Goal: Task Accomplishment & Management: Use online tool/utility

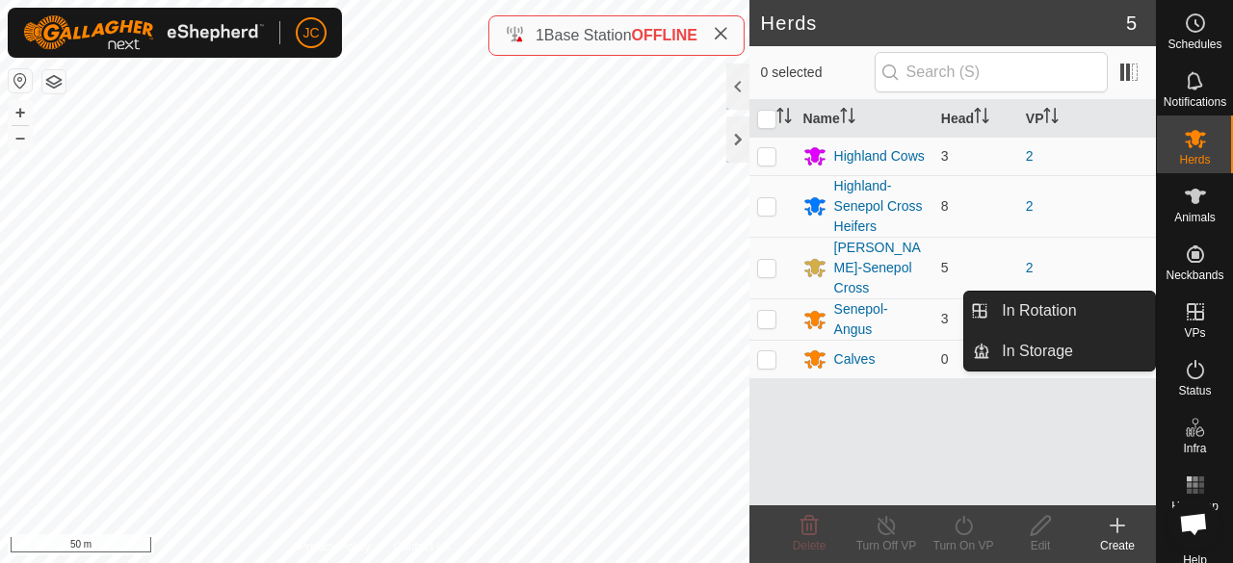
click at [1186, 322] on icon at bounding box center [1194, 311] width 23 height 23
click at [1093, 318] on link "In Rotation" at bounding box center [1072, 311] width 165 height 39
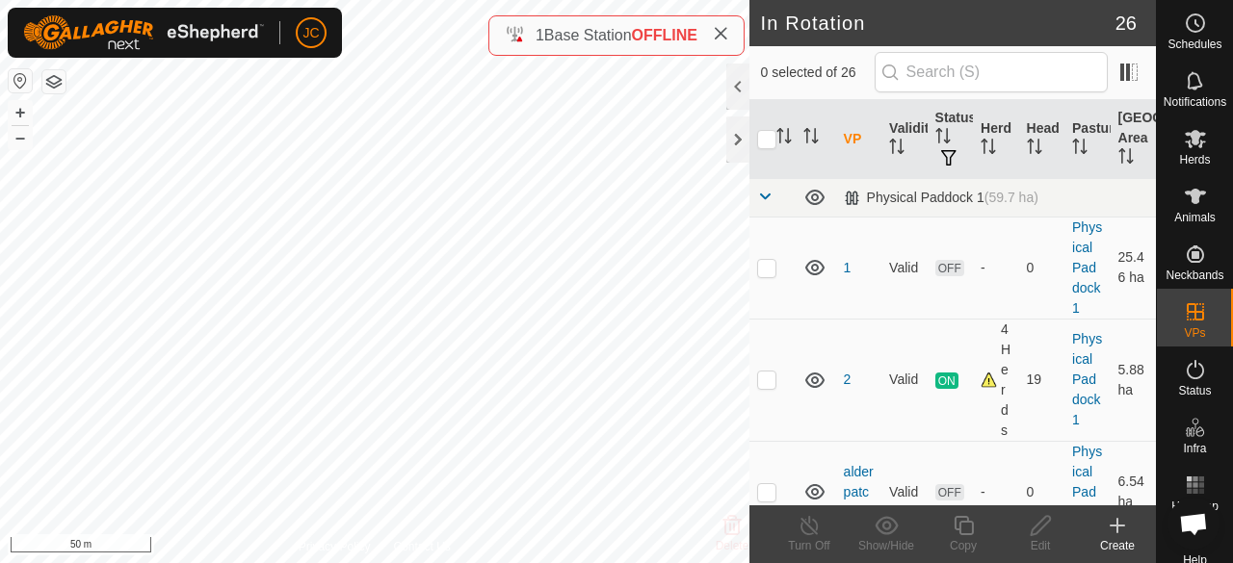
click at [1121, 543] on div "Create" at bounding box center [1116, 545] width 77 height 17
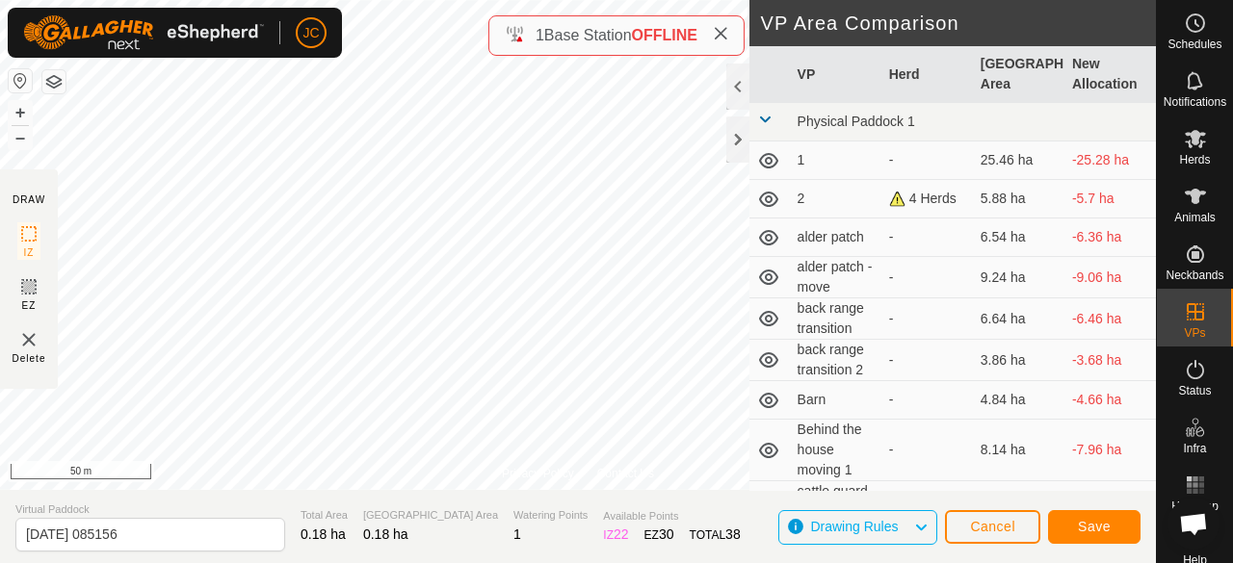
click at [844, 531] on span "Drawing Rules" at bounding box center [854, 526] width 88 height 15
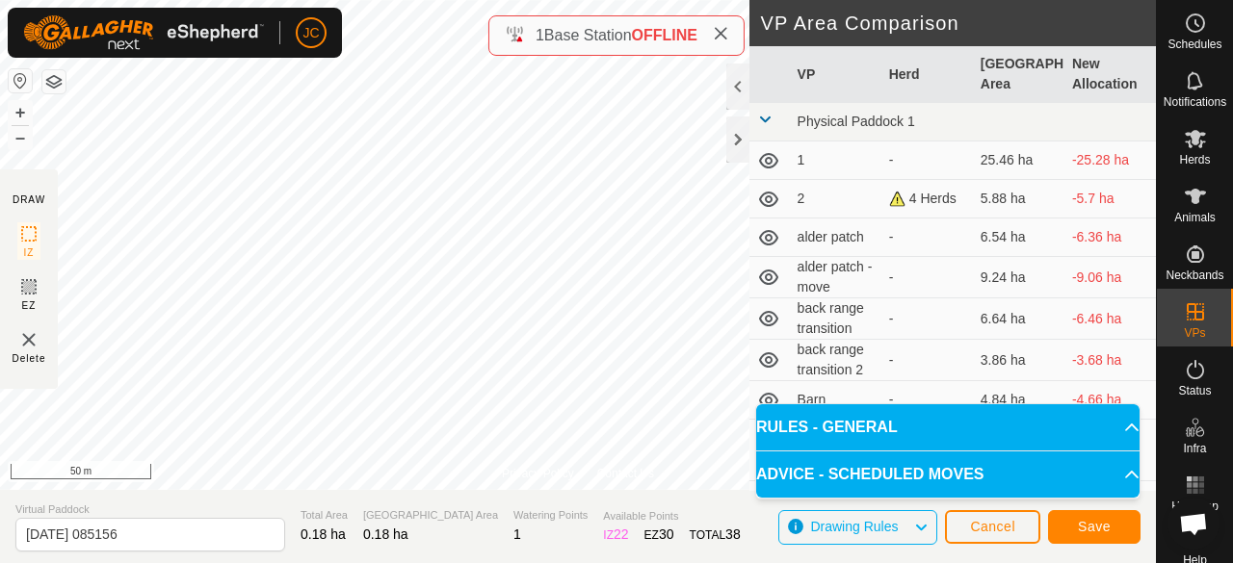
click at [857, 420] on p-accordion-header "RULES - GENERAL" at bounding box center [947, 427] width 383 height 46
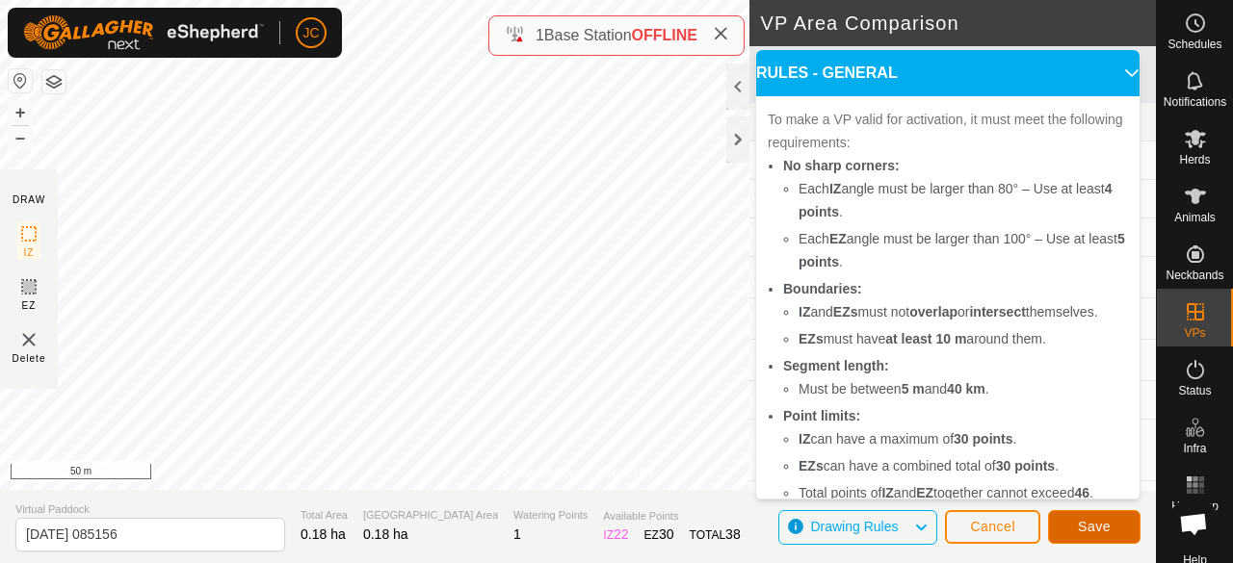
click at [1079, 523] on span "Save" at bounding box center [1094, 526] width 33 height 15
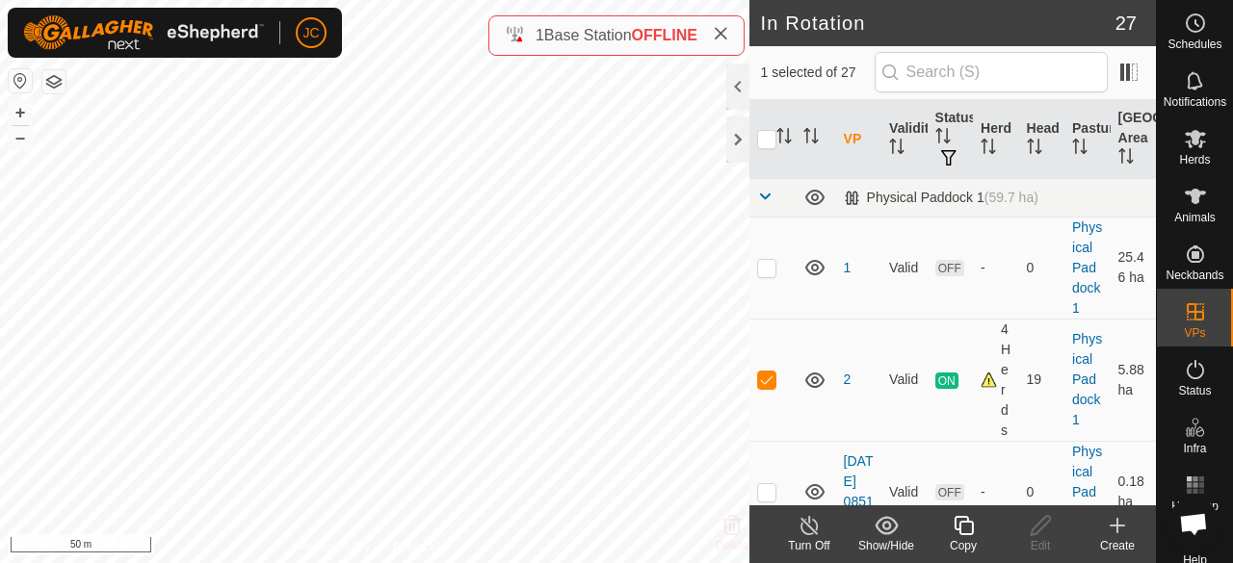
checkbox input "false"
checkbox input "true"
click at [1042, 519] on icon at bounding box center [1039, 525] width 19 height 19
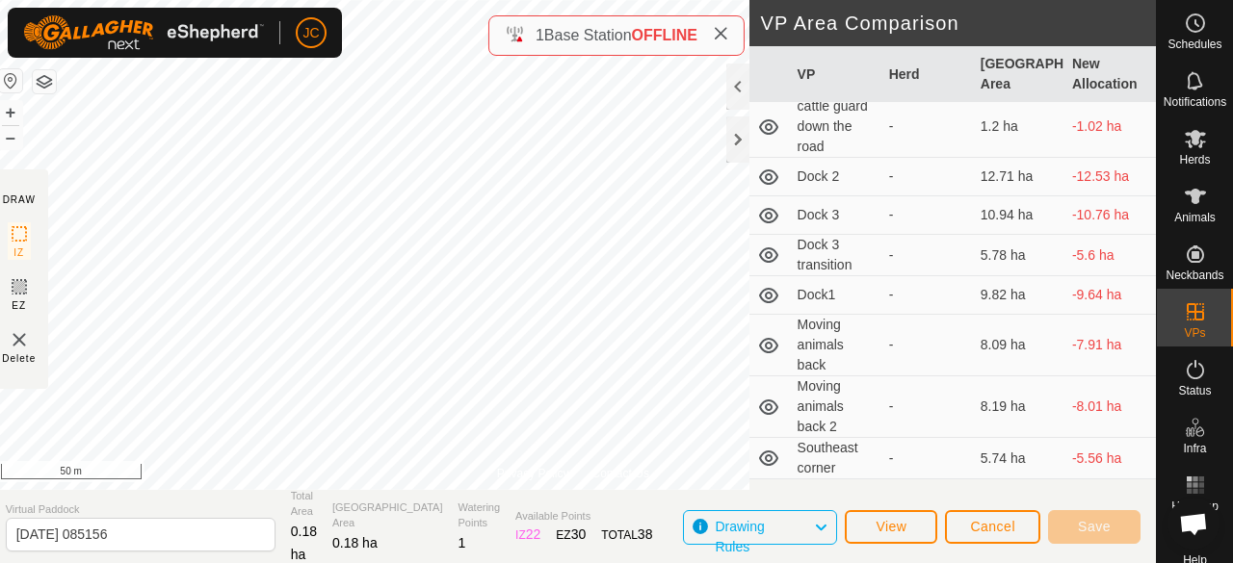
scroll to position [819, 0]
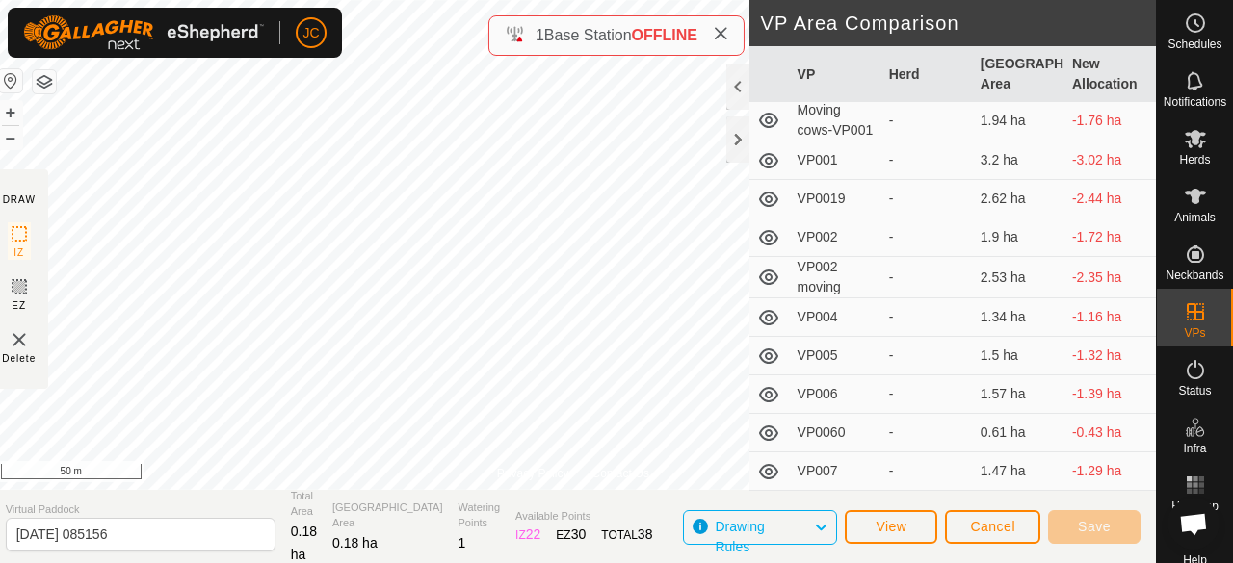
click at [792, 527] on span "Drawing Rules" at bounding box center [763, 527] width 98 height 25
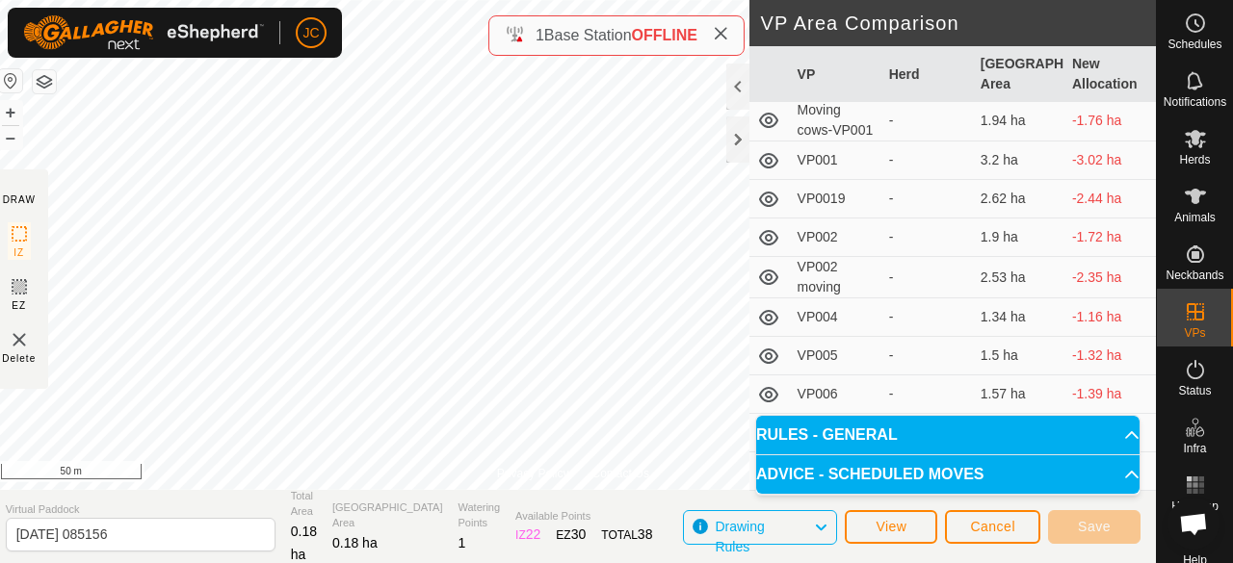
click at [819, 442] on p-accordion-header "RULES - GENERAL" at bounding box center [947, 435] width 383 height 39
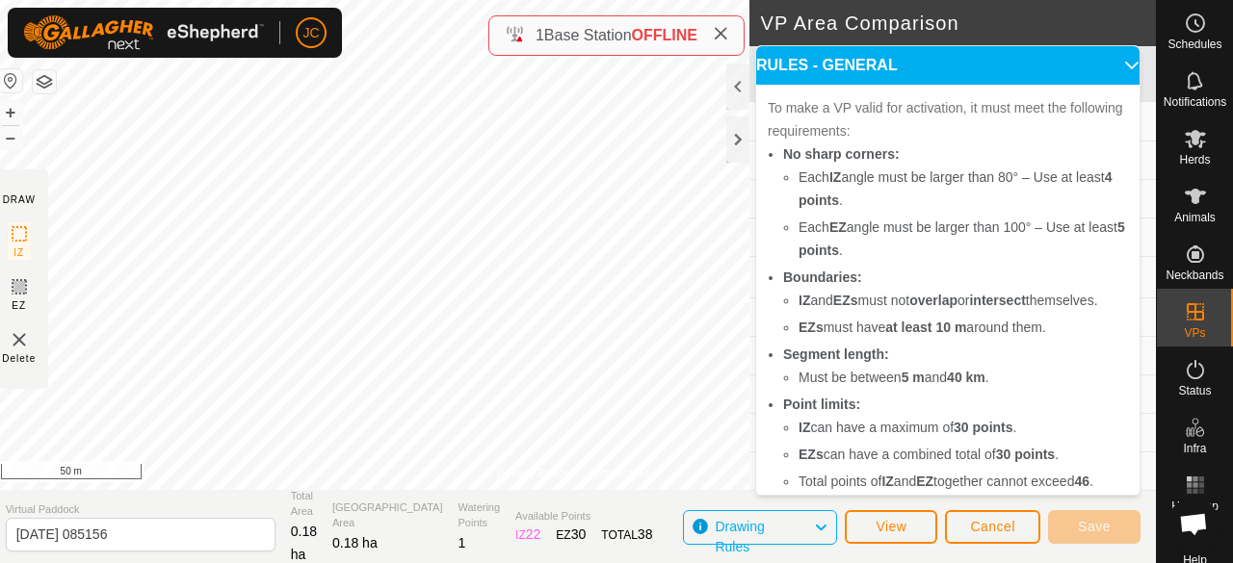
click at [789, 538] on span "Drawing Rules" at bounding box center [763, 527] width 98 height 25
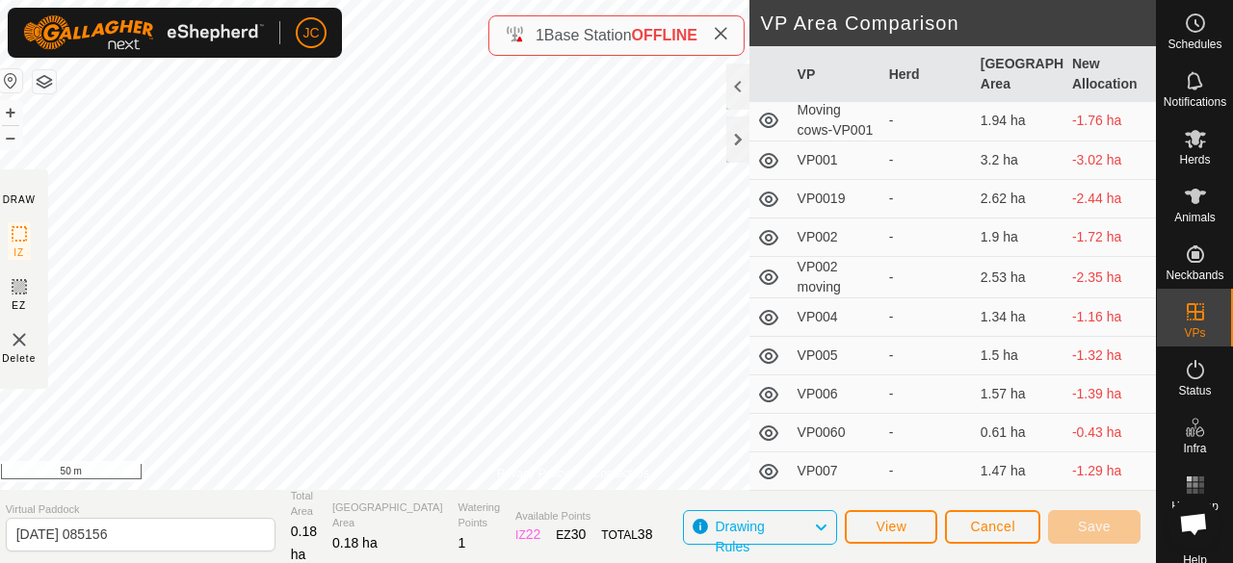
click at [801, 524] on span "Drawing Rules" at bounding box center [763, 527] width 98 height 25
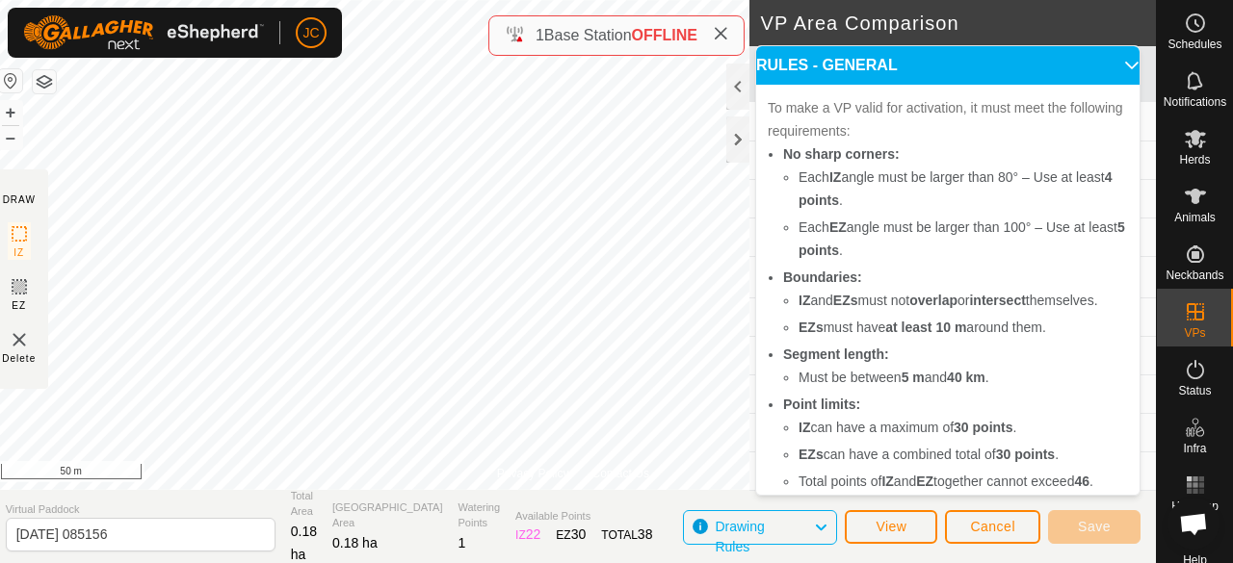
drag, startPoint x: 776, startPoint y: 536, endPoint x: 725, endPoint y: 541, distance: 51.3
click at [776, 534] on span "Drawing Rules" at bounding box center [763, 527] width 98 height 25
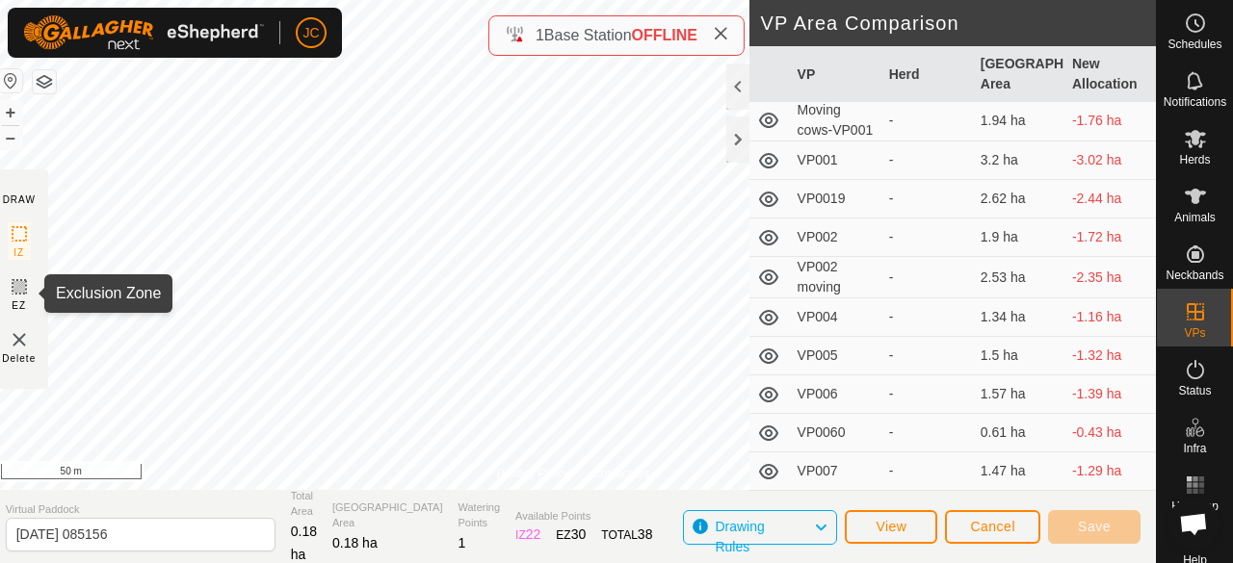
click at [25, 288] on icon at bounding box center [19, 287] width 12 height 12
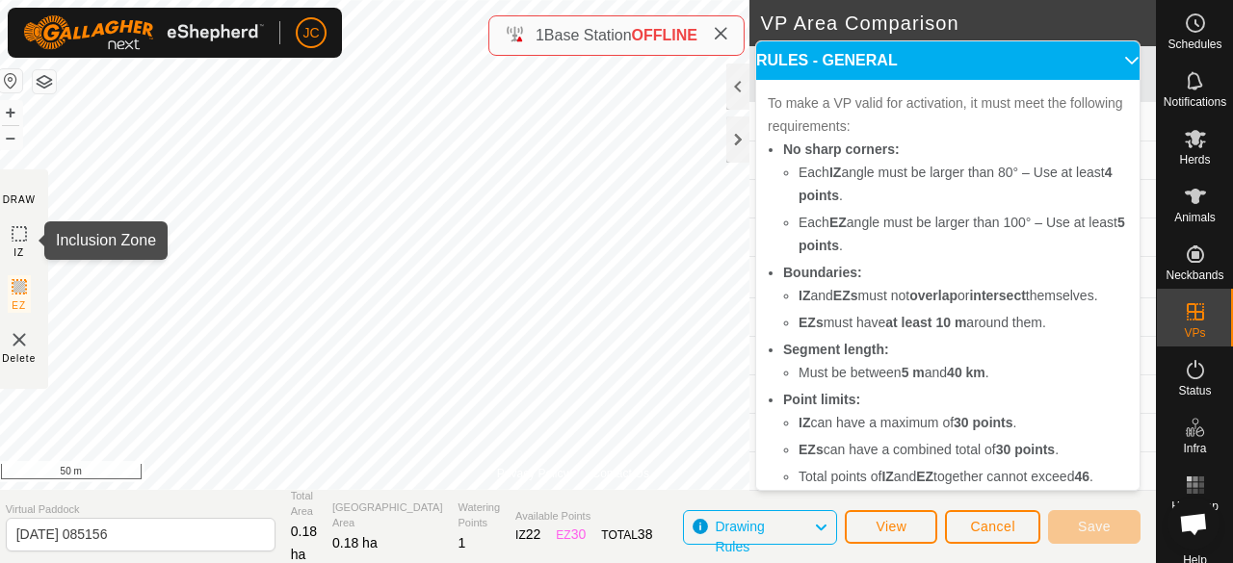
click at [25, 237] on icon at bounding box center [19, 233] width 23 height 23
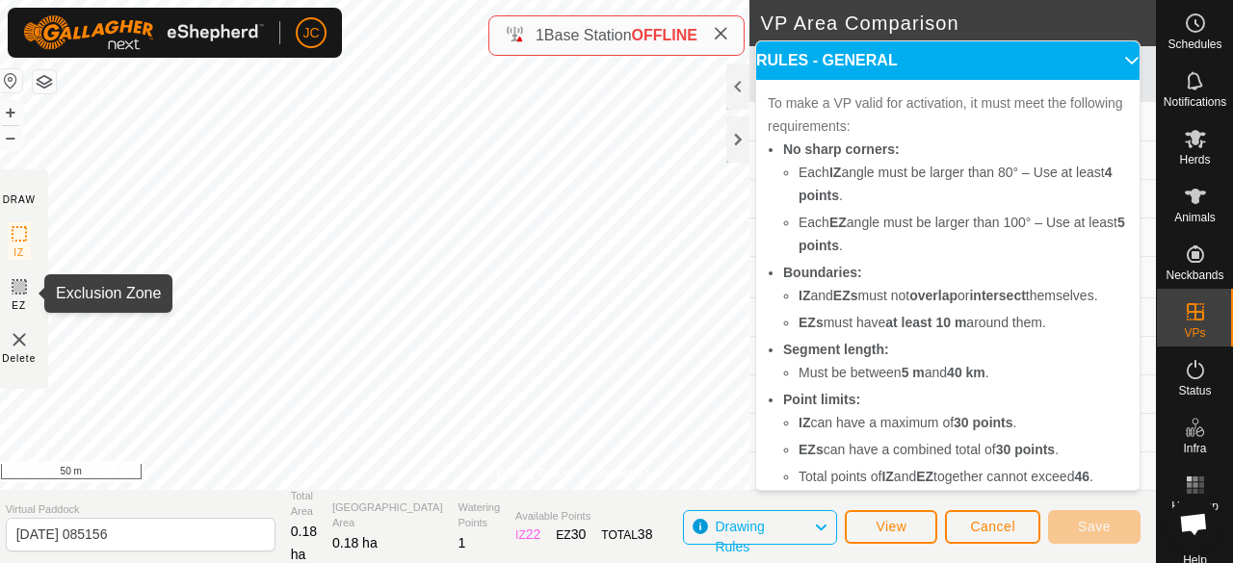
click at [29, 286] on icon at bounding box center [19, 286] width 23 height 23
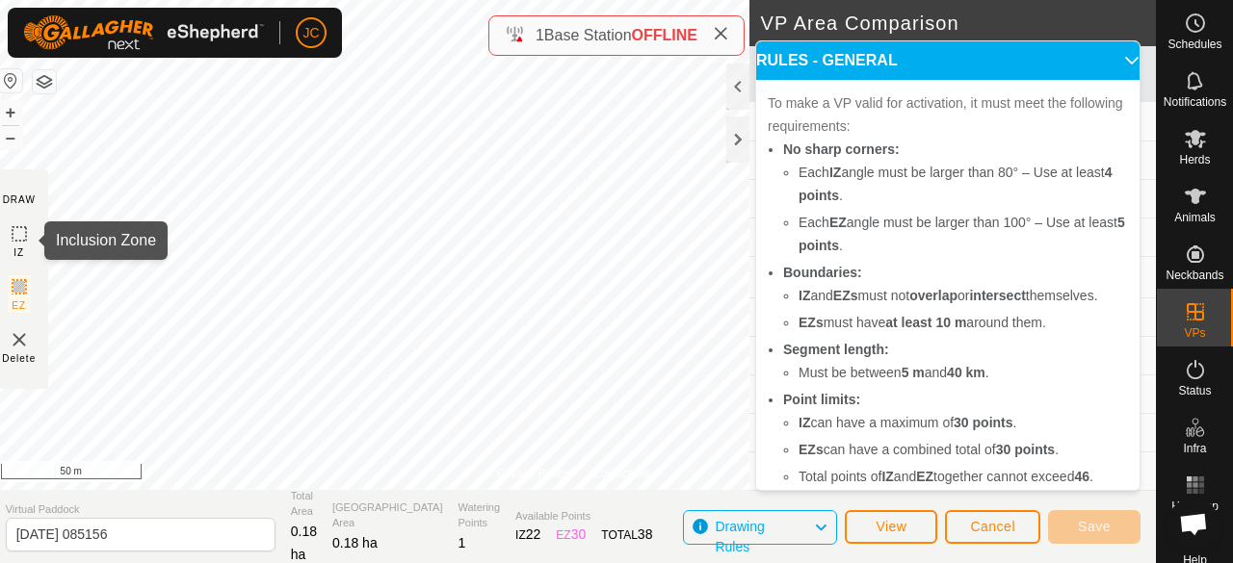
click at [31, 238] on icon at bounding box center [19, 233] width 23 height 23
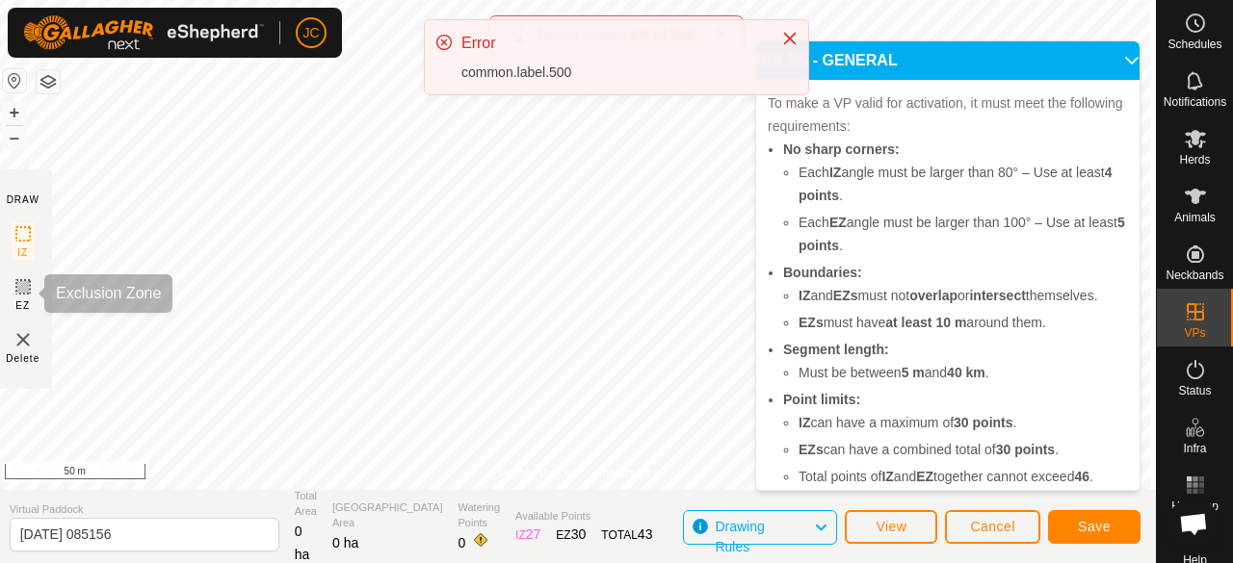
click at [35, 290] on icon at bounding box center [23, 286] width 23 height 23
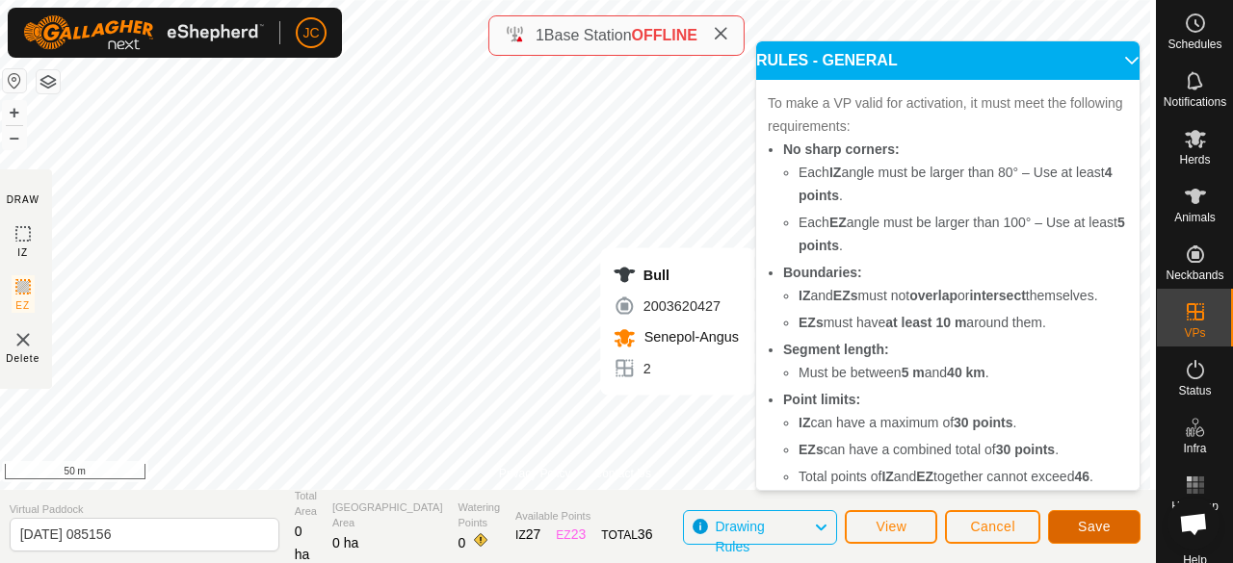
click at [1107, 527] on span "Save" at bounding box center [1094, 526] width 33 height 15
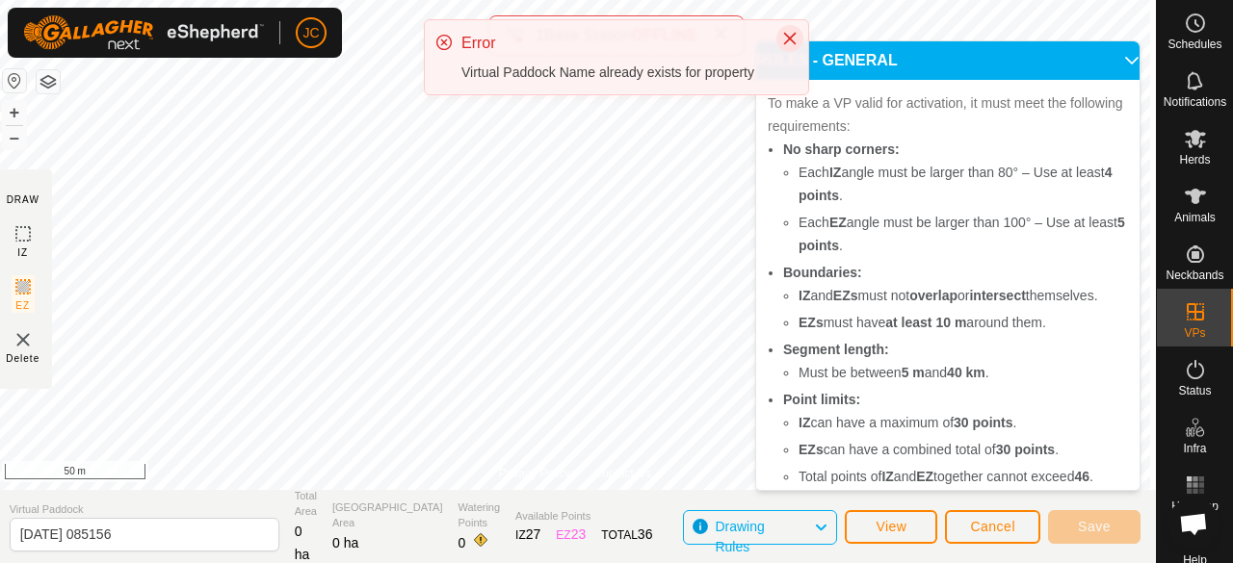
click at [788, 35] on icon "Close" at bounding box center [789, 38] width 15 height 15
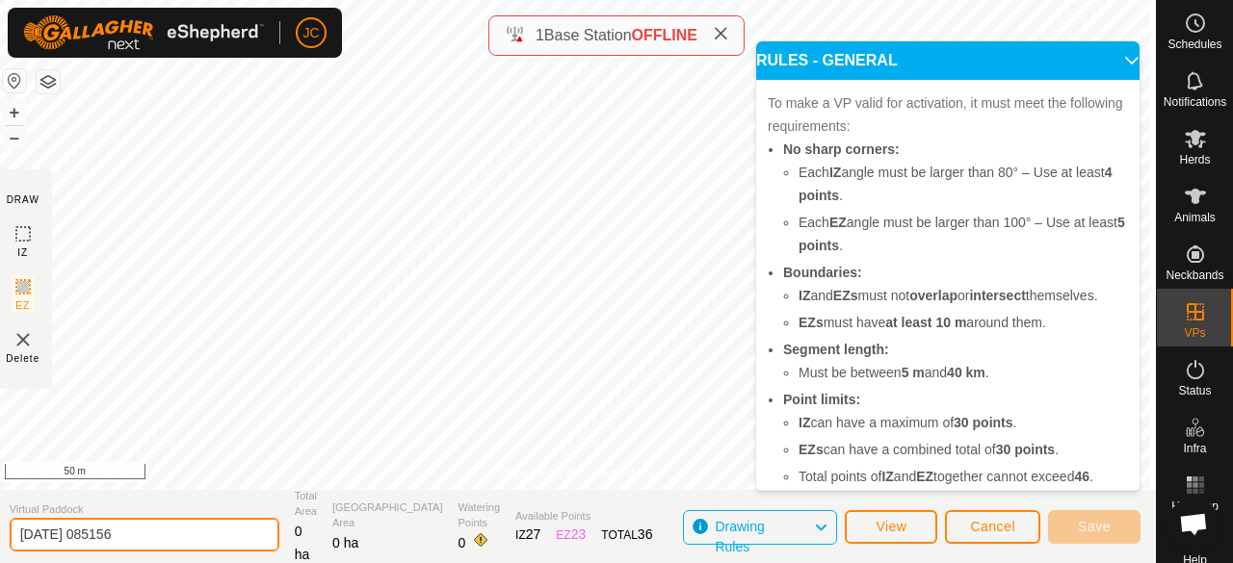
drag, startPoint x: 162, startPoint y: 540, endPoint x: 4, endPoint y: 540, distance: 157.9
click at [4, 540] on section "Virtual Paddock [DATE] 085156 Total Area 0 ha Grazing Area 0 ha Watering Points…" at bounding box center [574, 526] width 1161 height 73
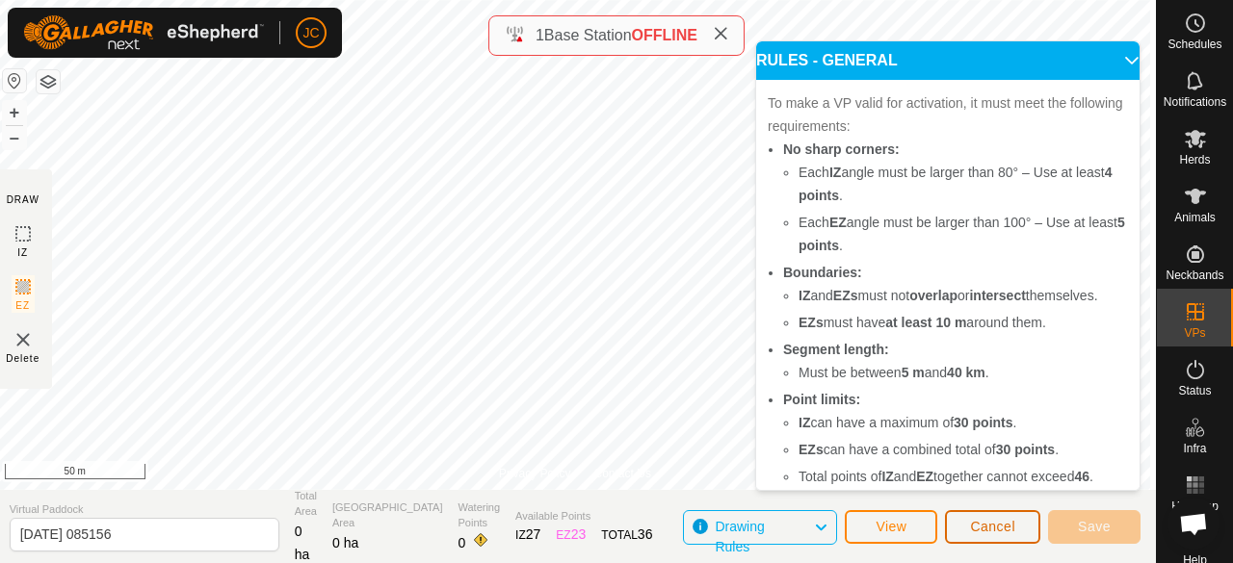
click at [963, 525] on button "Cancel" at bounding box center [992, 527] width 95 height 34
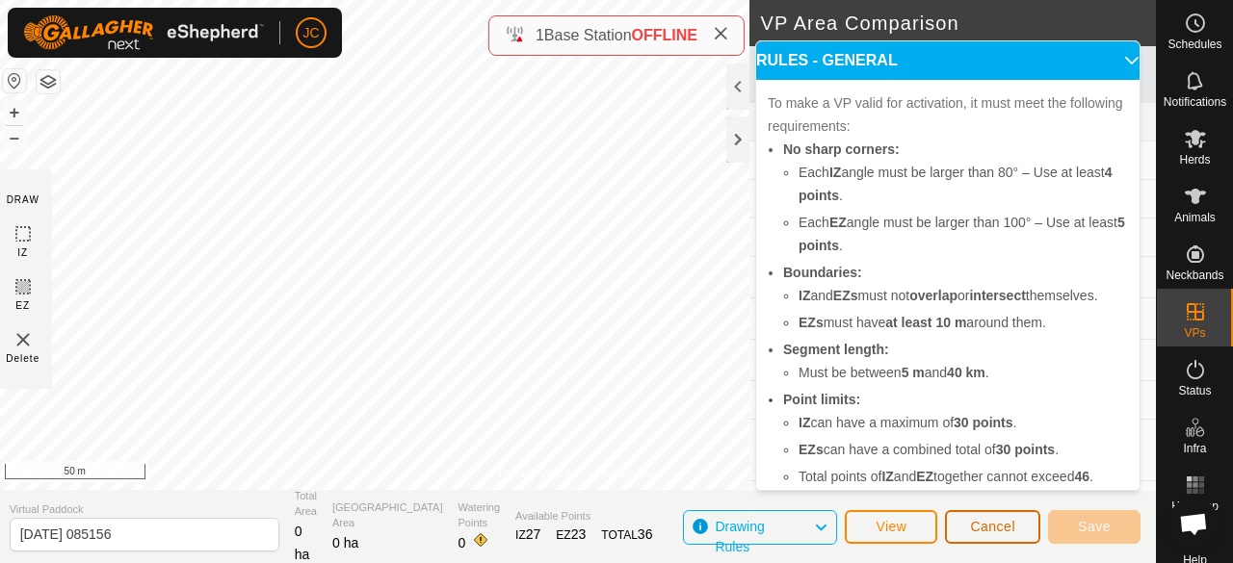
click at [964, 525] on button "Cancel" at bounding box center [992, 527] width 95 height 34
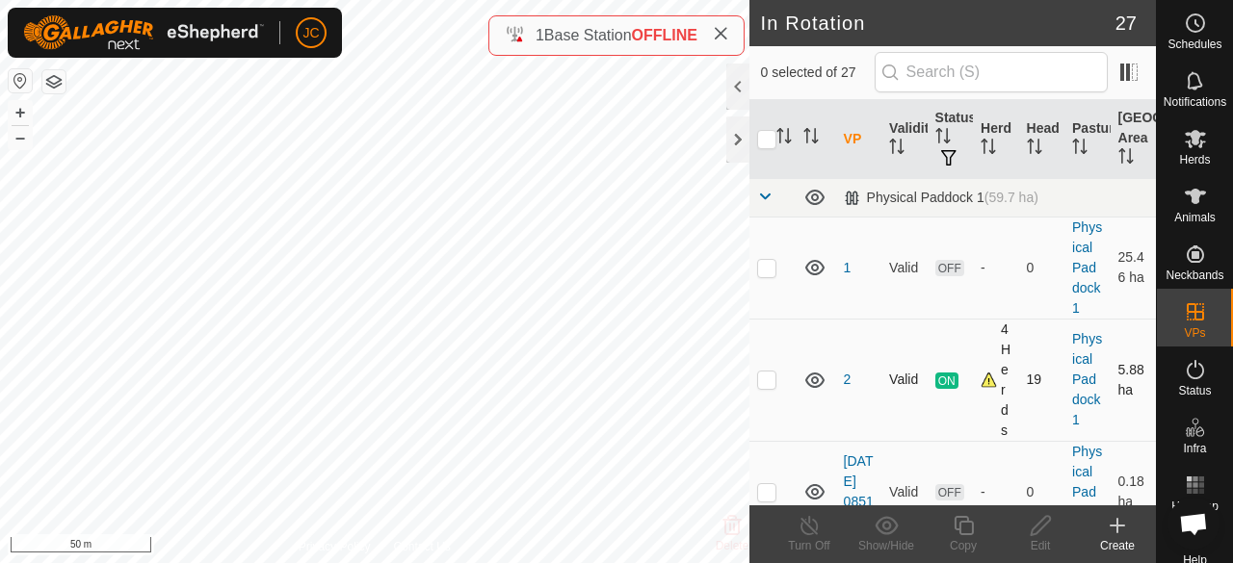
checkbox input "true"
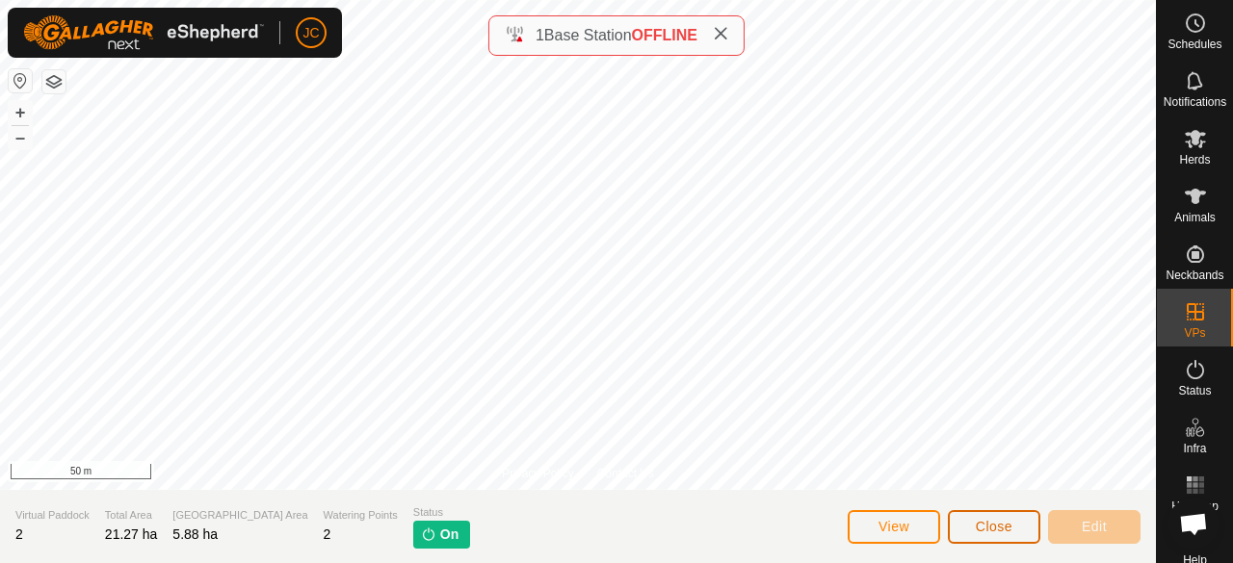
click at [991, 543] on button "Close" at bounding box center [994, 527] width 92 height 34
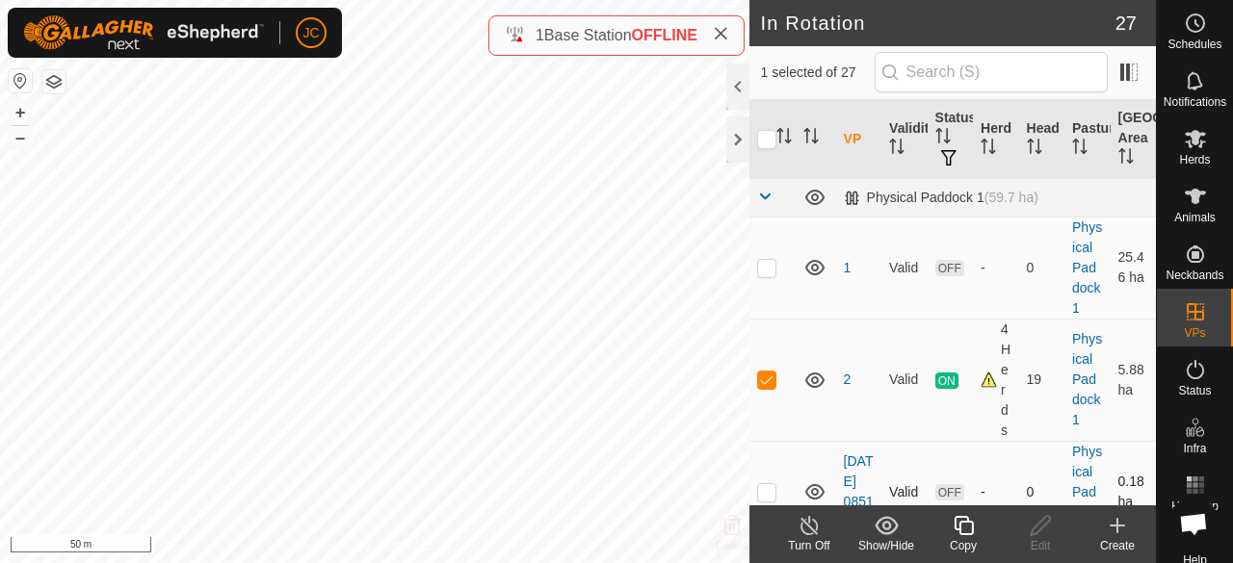
checkbox input "false"
checkbox input "true"
click at [1048, 525] on icon at bounding box center [1040, 525] width 24 height 23
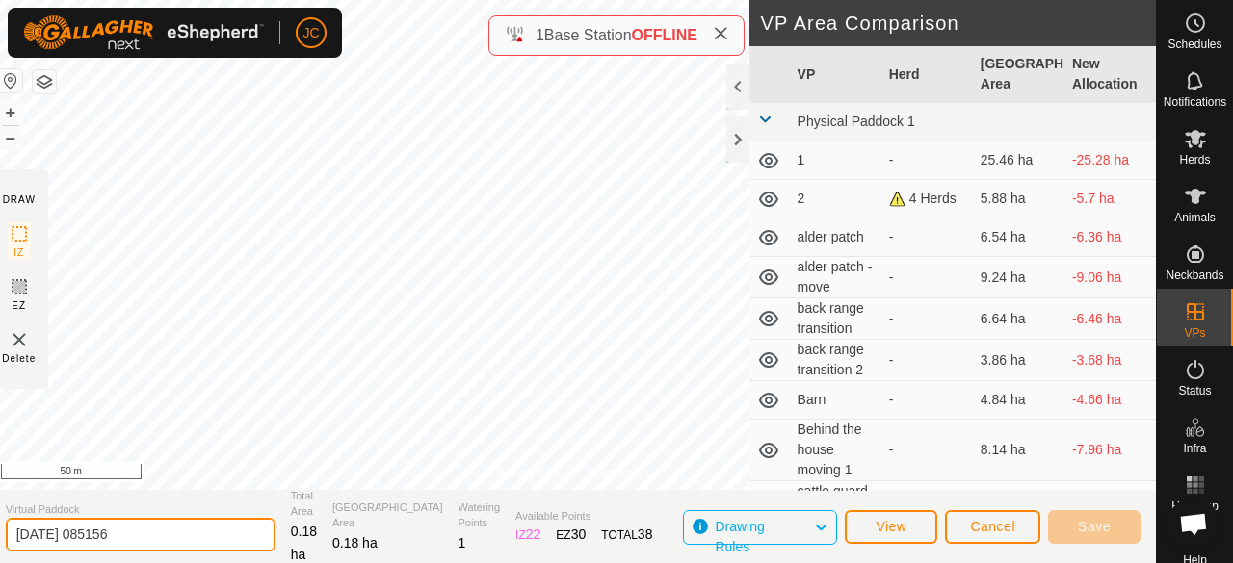
drag, startPoint x: 182, startPoint y: 540, endPoint x: 0, endPoint y: 503, distance: 185.8
click at [0, 503] on section "Virtual Paddock [DATE] 085156 Total Area 0.18 ha Grazing Area 0.18 ha Watering …" at bounding box center [572, 526] width 1165 height 73
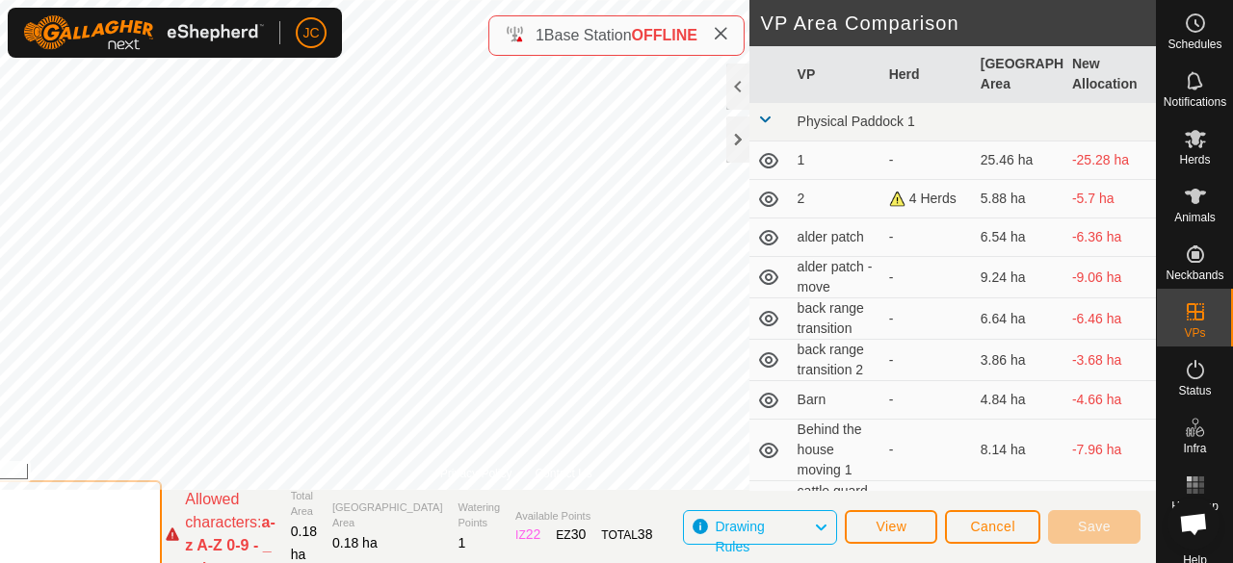
click at [32, 538] on input "bond & Garden" at bounding box center [27, 535] width 270 height 108
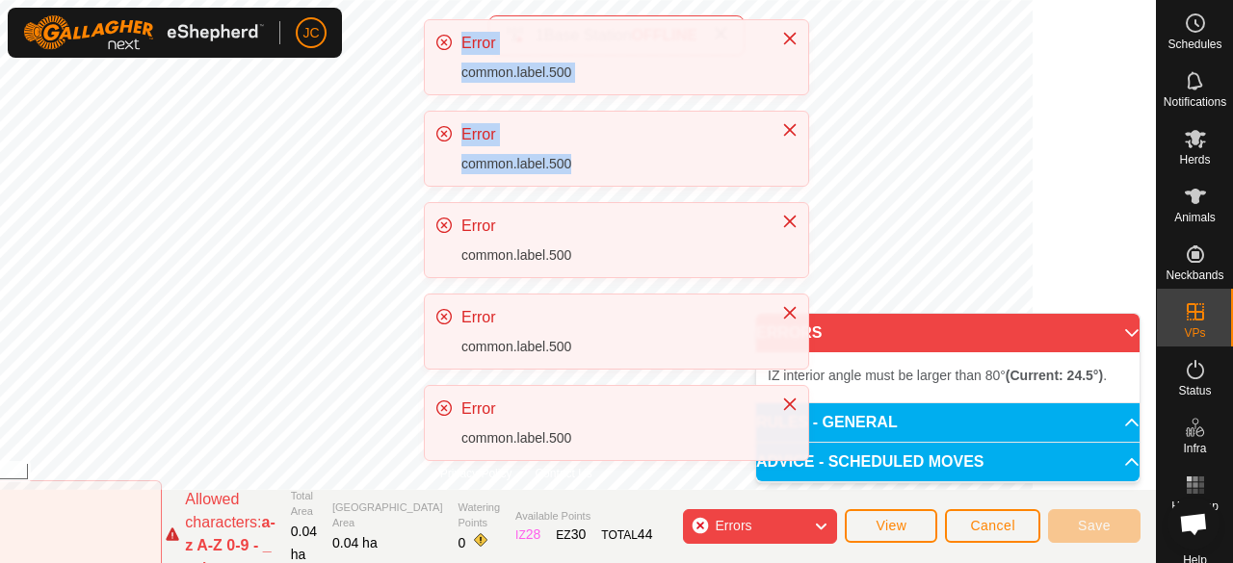
click at [623, 386] on div "Error common.label.500 Error common.label.500 Error common.label.500 Error comm…" at bounding box center [616, 247] width 385 height 457
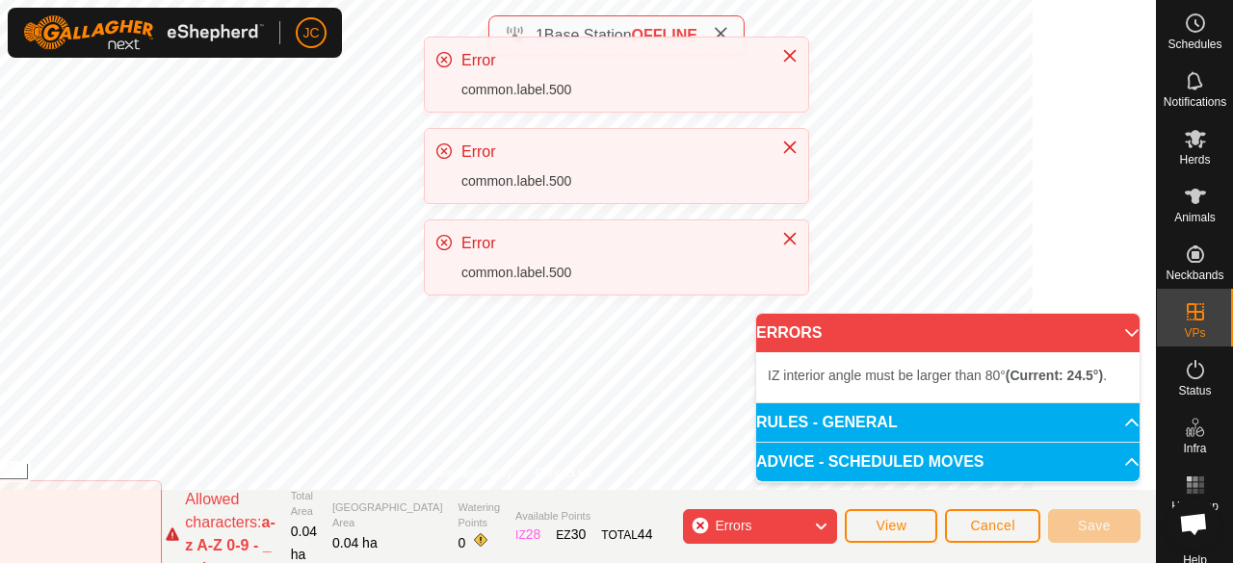
click at [637, 382] on div "JC Schedules Notifications Herds Animals Neckbands VPs Status Infra Heatmap Hel…" at bounding box center [616, 281] width 1233 height 563
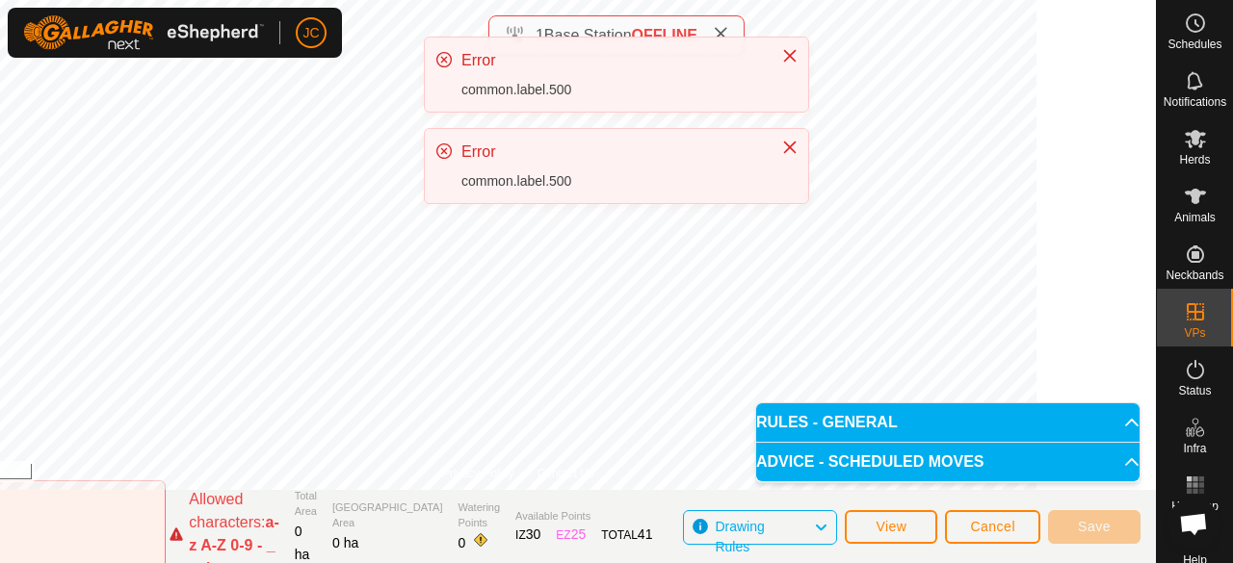
click at [688, 357] on div "JC Schedules Notifications Herds Animals Neckbands VPs Status Infra Heatmap Hel…" at bounding box center [616, 281] width 1233 height 563
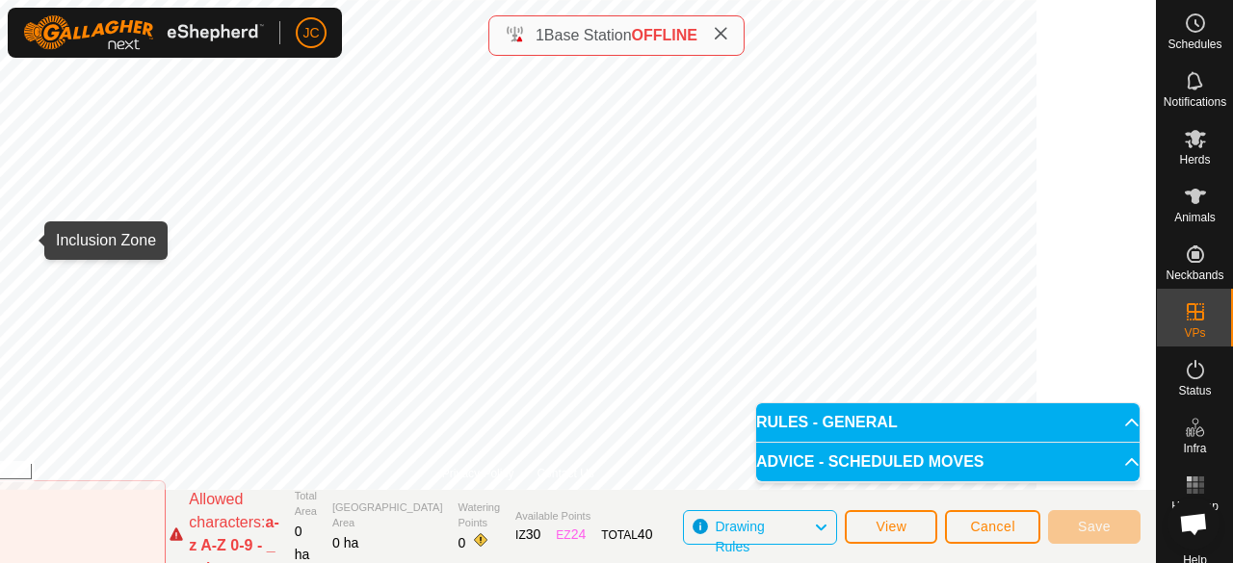
click at [760, 405] on body "JC Schedules Notifications Herds Animals Neckbands VPs Status Infra Heatmap Hel…" at bounding box center [616, 281] width 1233 height 563
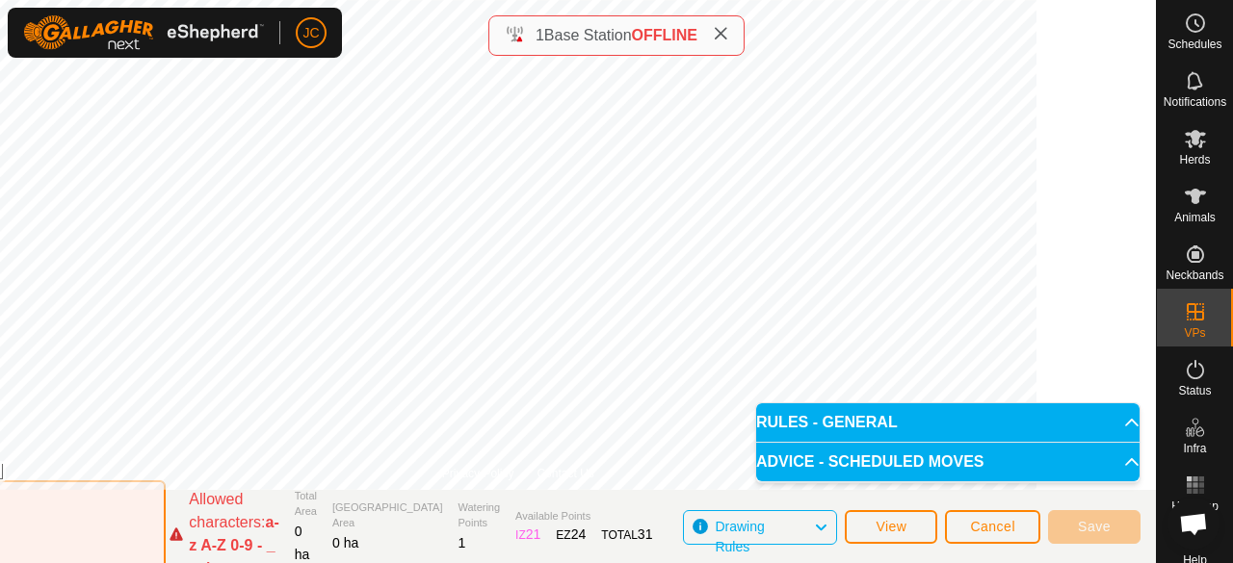
click at [119, 538] on input "Pond & Garden" at bounding box center [31, 535] width 270 height 108
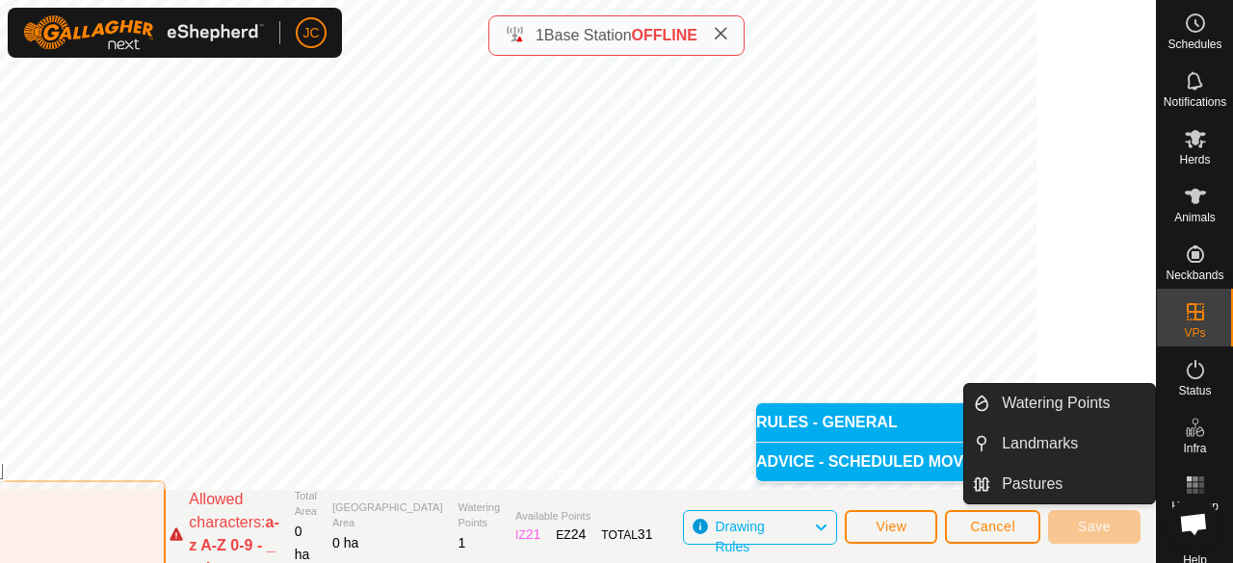
click at [71, 533] on input "Pond & Garden" at bounding box center [31, 535] width 270 height 108
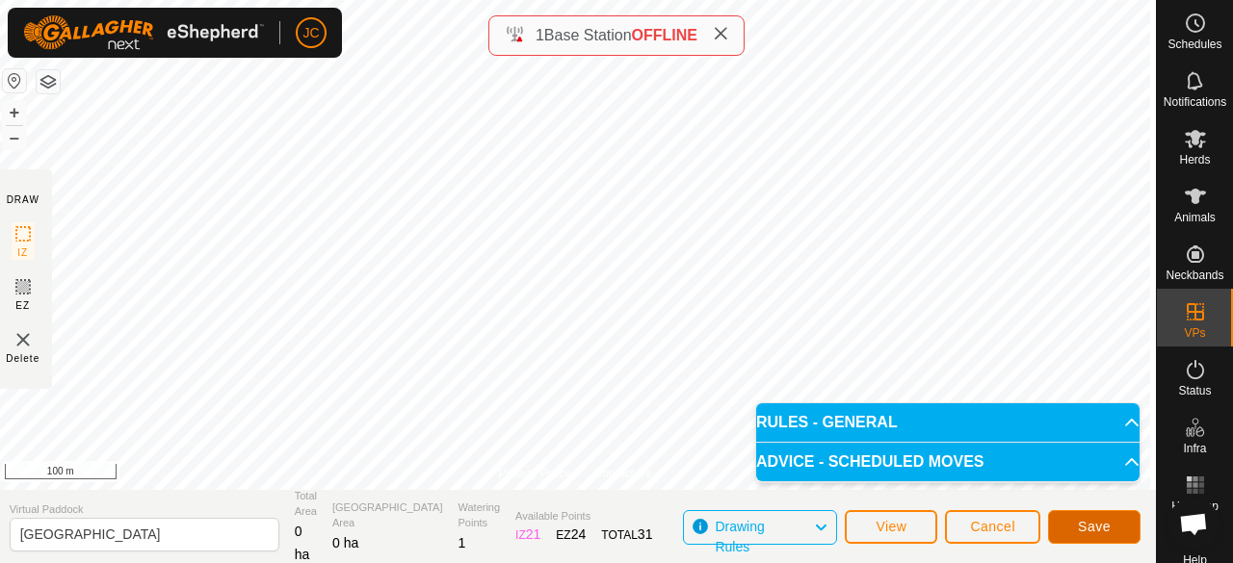
click at [1086, 517] on button "Save" at bounding box center [1094, 527] width 92 height 34
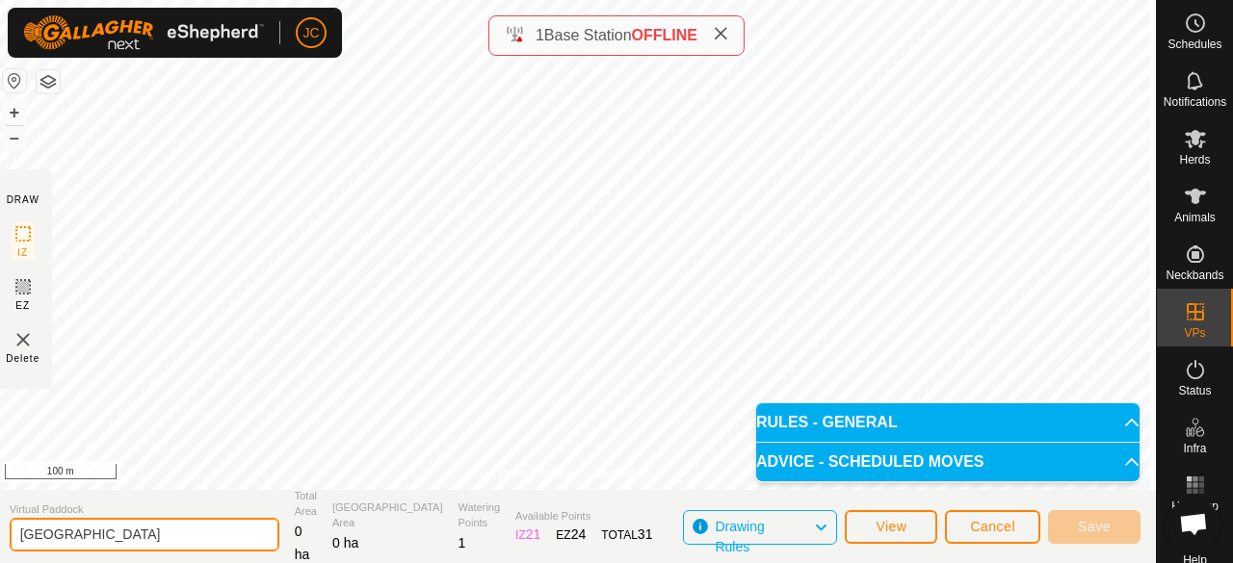
click at [212, 536] on input "[GEOGRAPHIC_DATA]" at bounding box center [145, 535] width 270 height 34
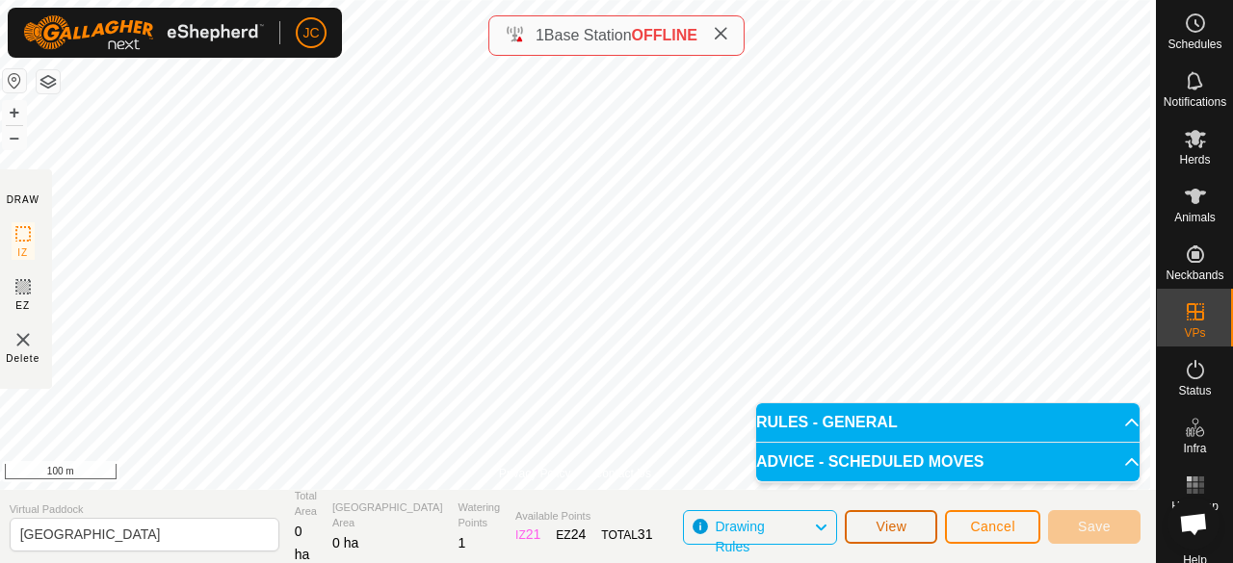
click at [913, 536] on button "View" at bounding box center [890, 527] width 92 height 34
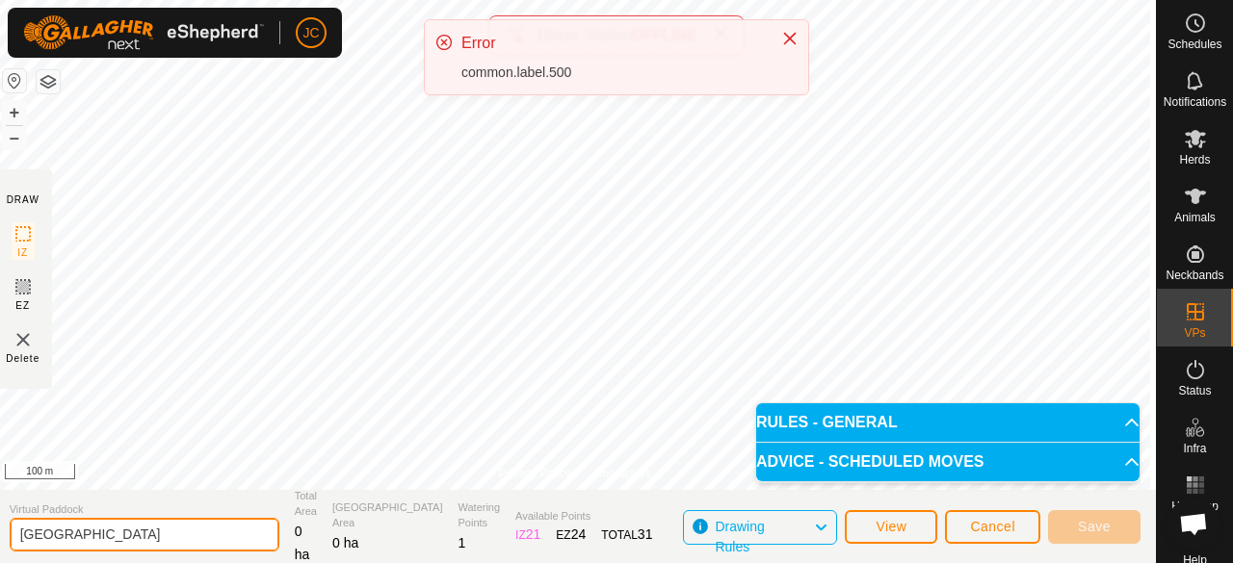
click at [124, 534] on input "[GEOGRAPHIC_DATA]" at bounding box center [145, 535] width 270 height 34
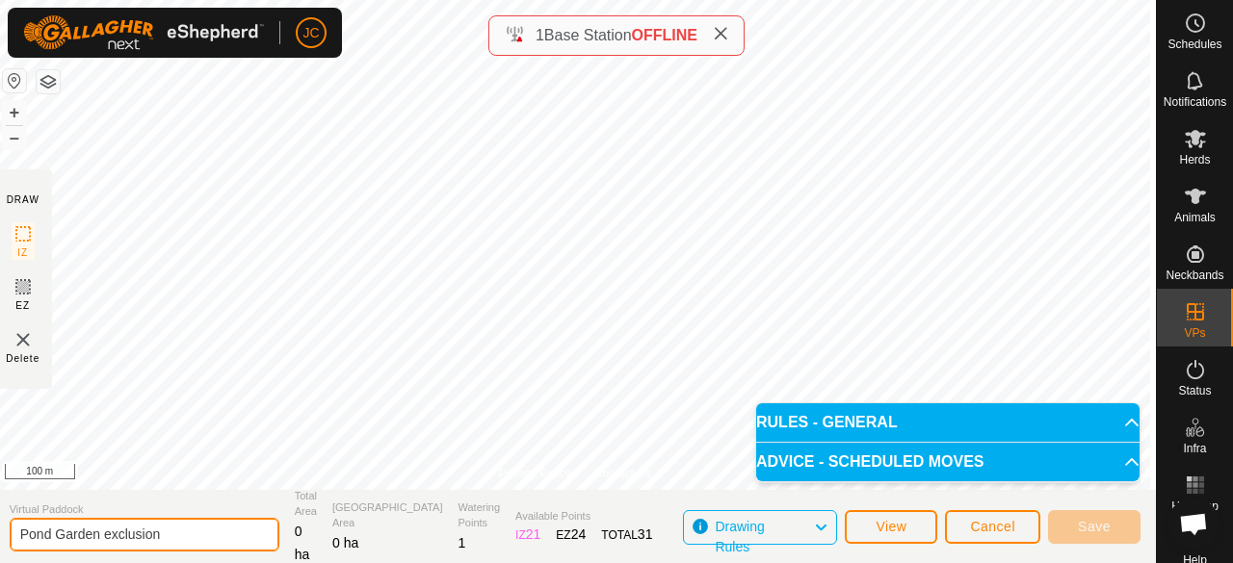
type input "Pond Garden exclusion"
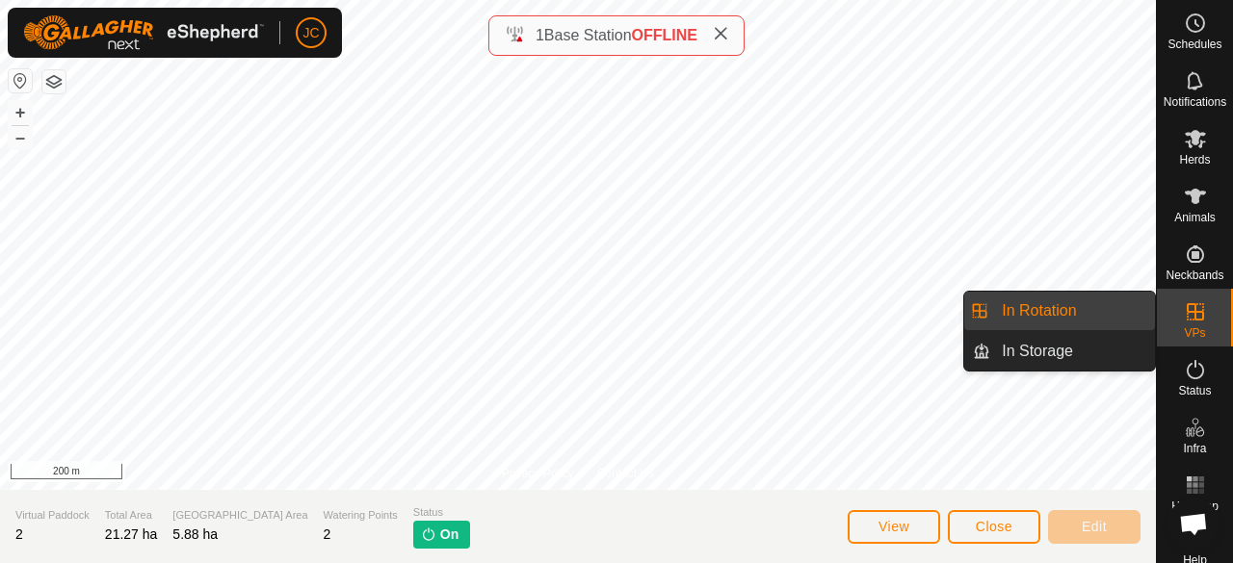
click at [1186, 331] on span "VPs" at bounding box center [1193, 333] width 21 height 12
click at [1057, 315] on link "In Rotation" at bounding box center [1072, 311] width 165 height 39
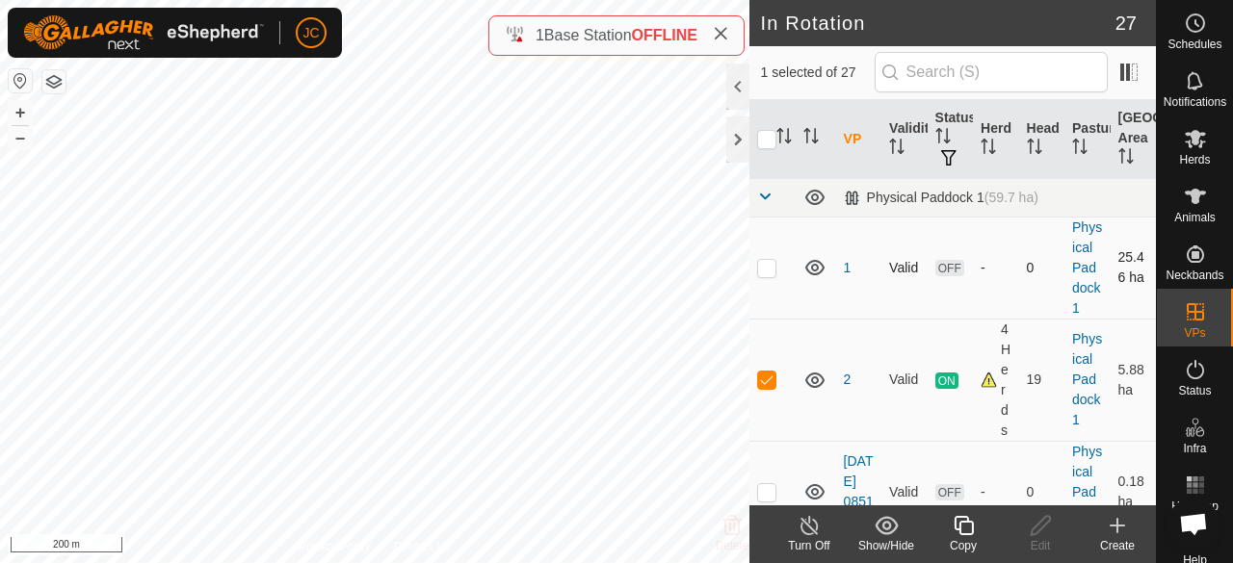
checkbox input "false"
checkbox input "true"
click at [1036, 540] on div "Edit" at bounding box center [1039, 545] width 77 height 17
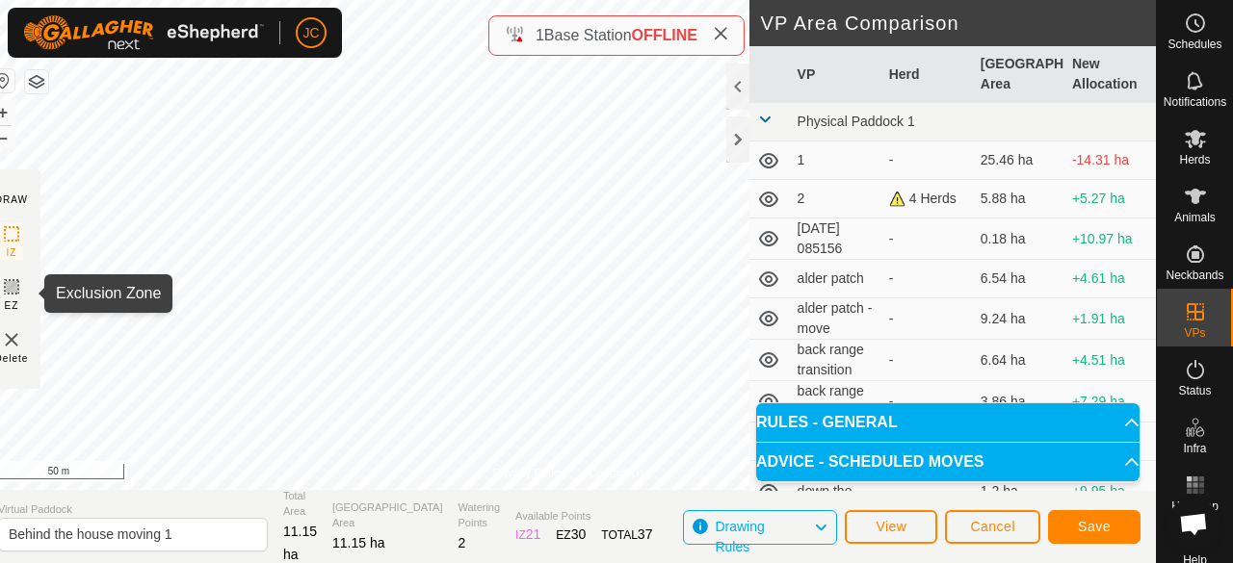
click at [20, 284] on icon at bounding box center [11, 286] width 23 height 23
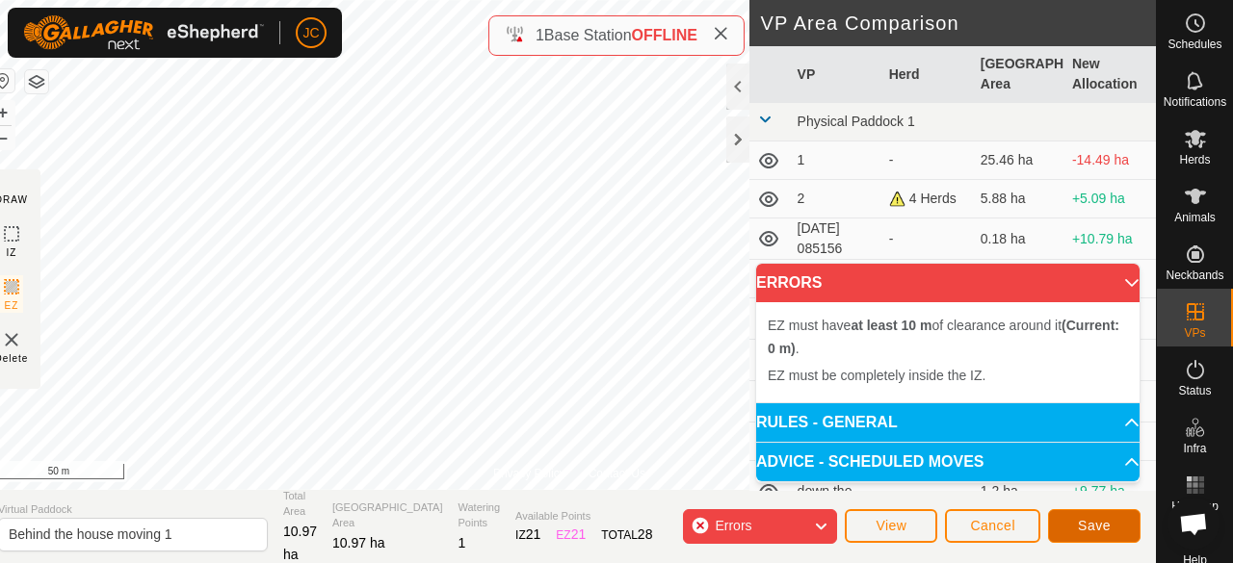
click at [1074, 526] on button "Save" at bounding box center [1094, 526] width 92 height 34
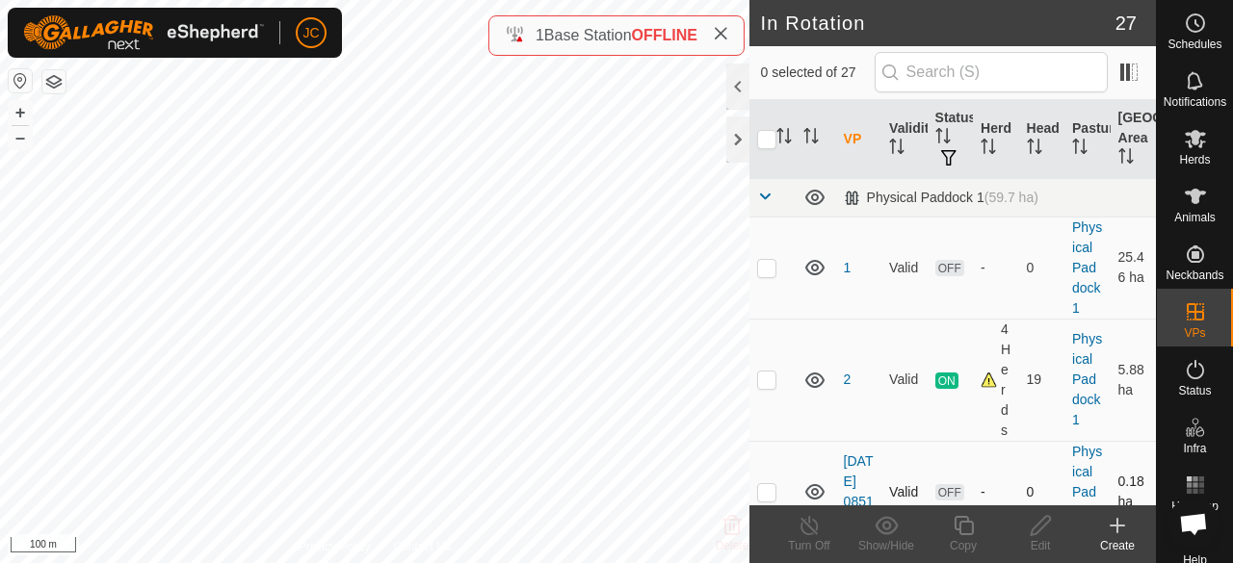
checkbox input "true"
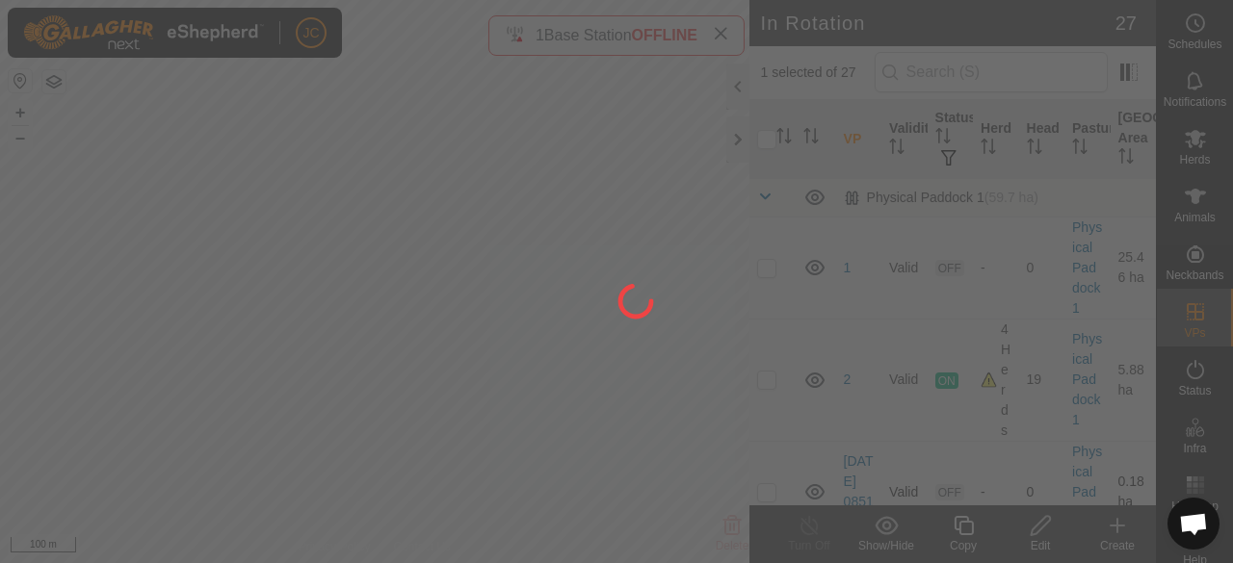
click at [637, 184] on div "JC Schedules Notifications Herds Animals Neckbands VPs Status Infra Heatmap Hel…" at bounding box center [616, 281] width 1233 height 563
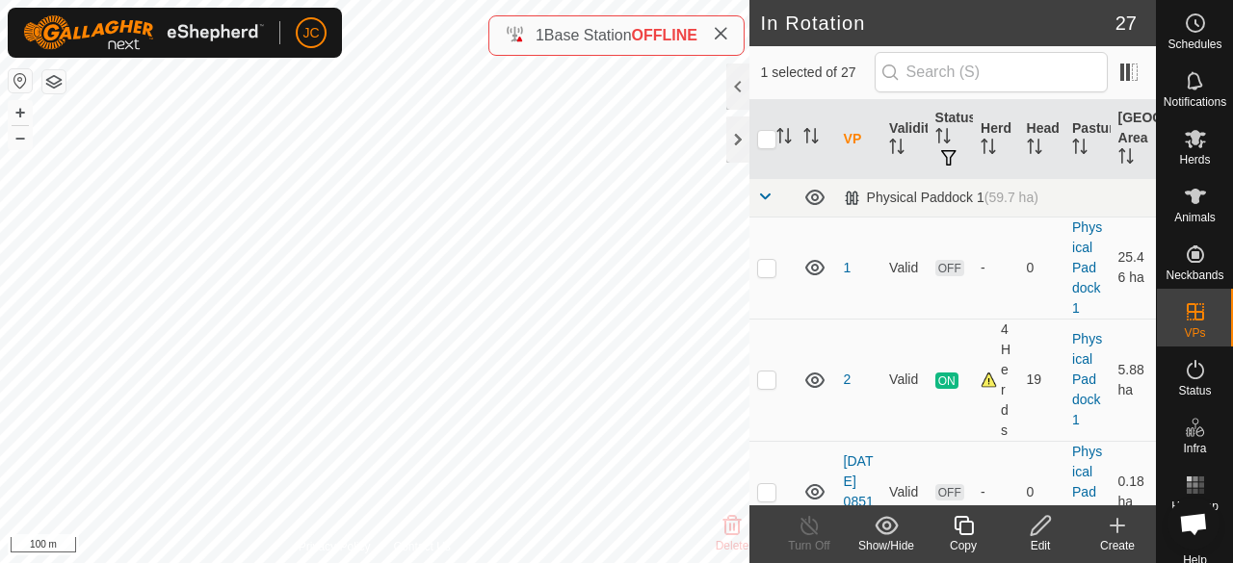
checkbox input "true"
checkbox input "false"
checkbox input "true"
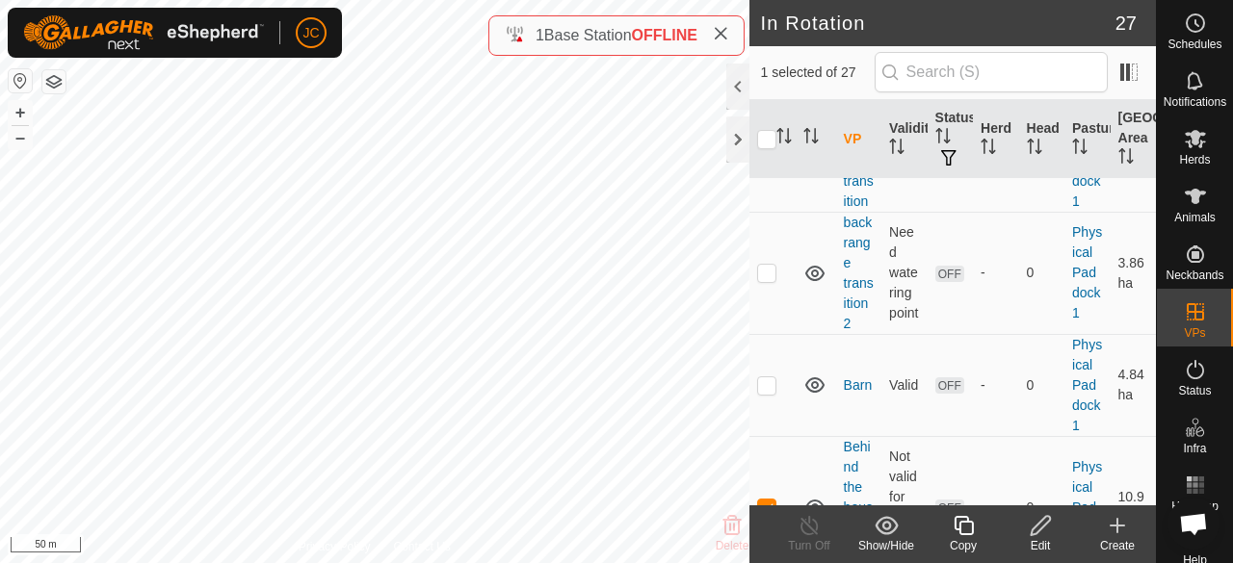
scroll to position [963, 0]
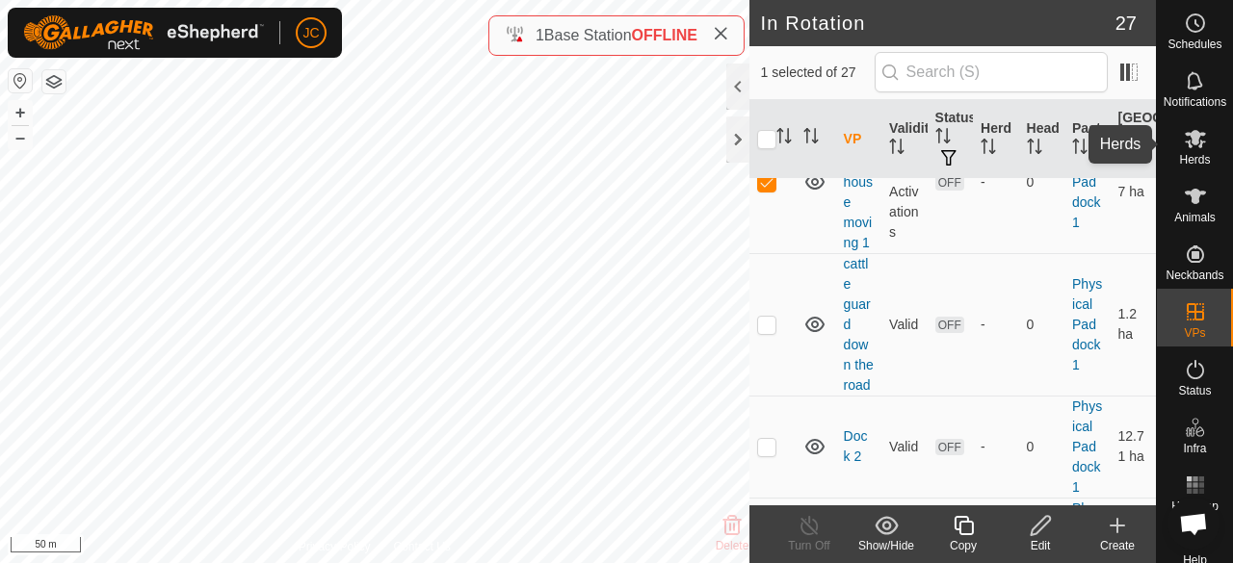
click at [1196, 145] on icon at bounding box center [1194, 138] width 23 height 23
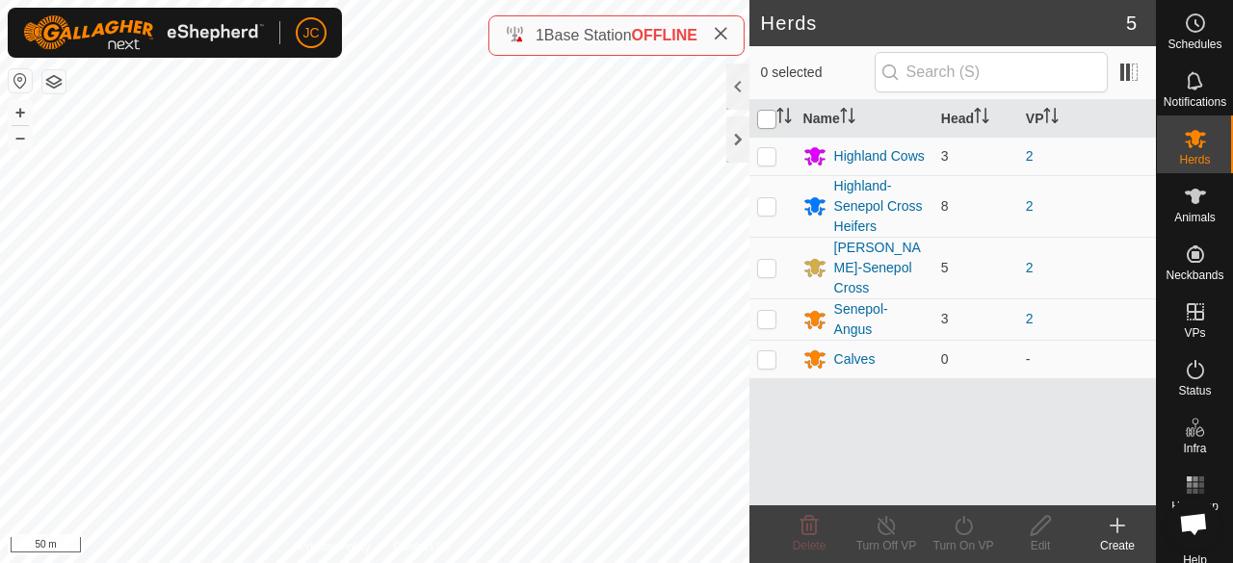
click at [768, 119] on input "checkbox" at bounding box center [766, 119] width 19 height 19
checkbox input "true"
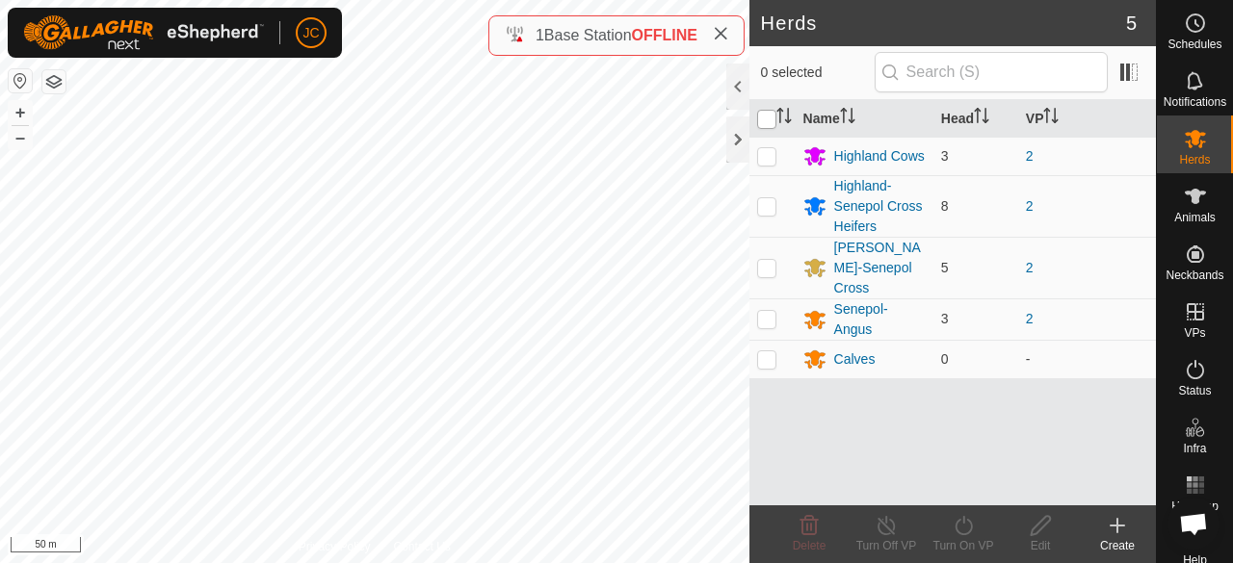
checkbox input "true"
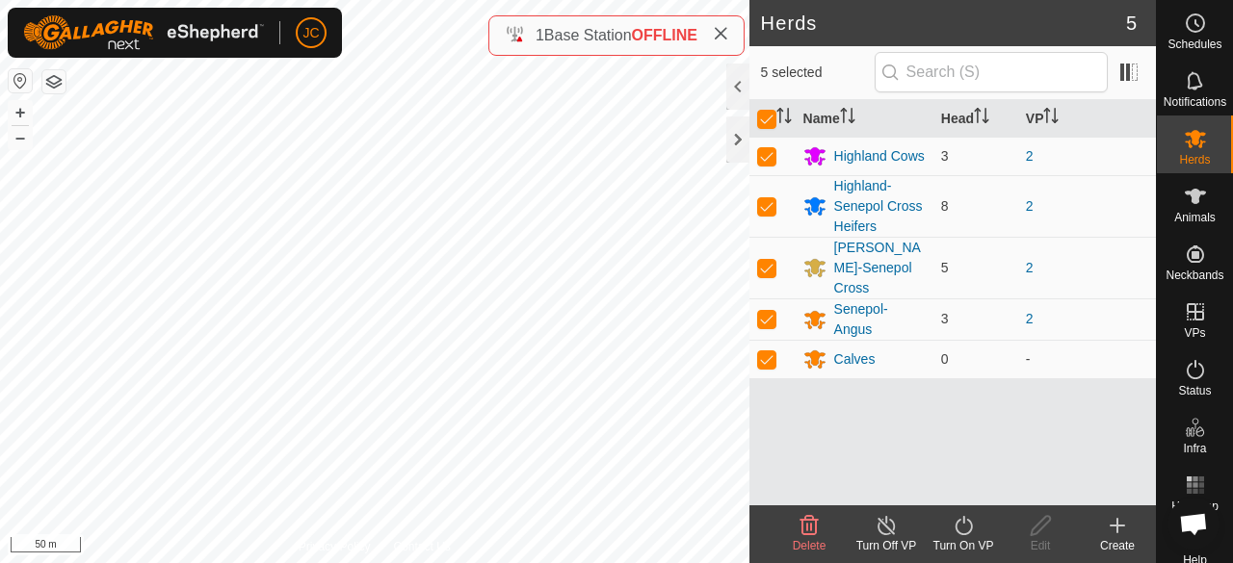
click at [974, 535] on icon at bounding box center [963, 525] width 24 height 23
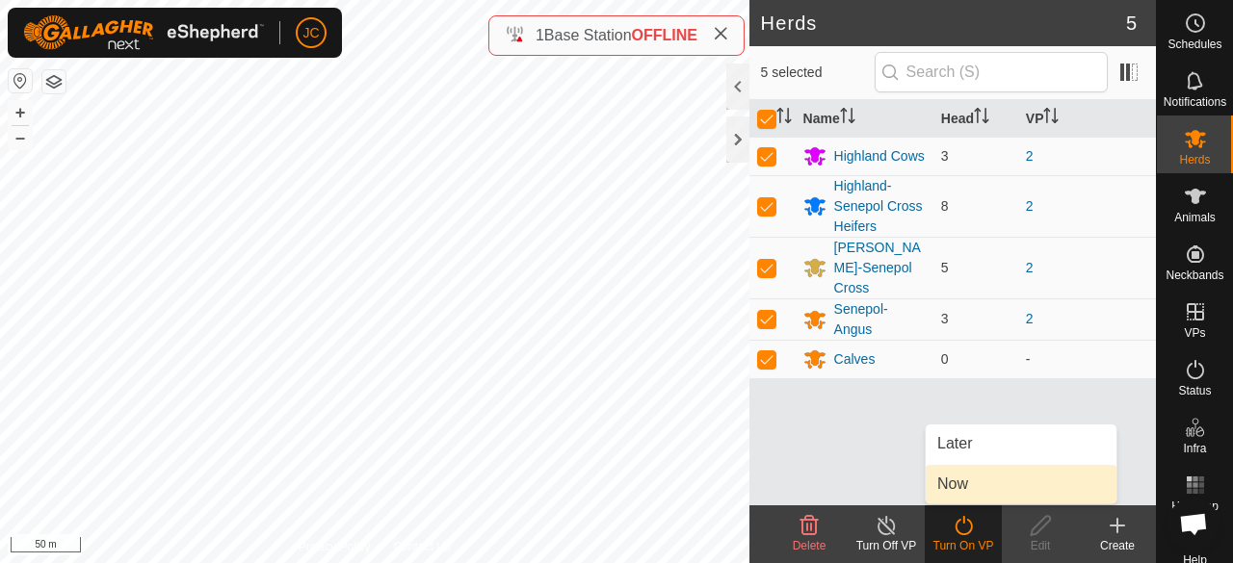
click at [974, 492] on link "Now" at bounding box center [1020, 484] width 191 height 39
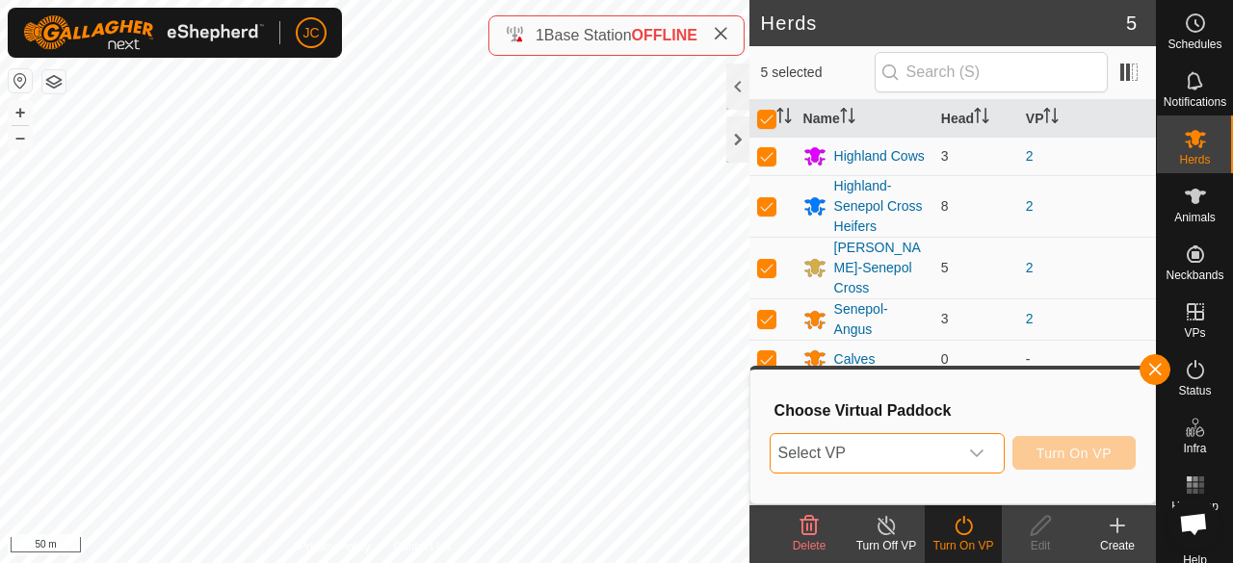
click at [911, 450] on span "Select VP" at bounding box center [863, 453] width 187 height 39
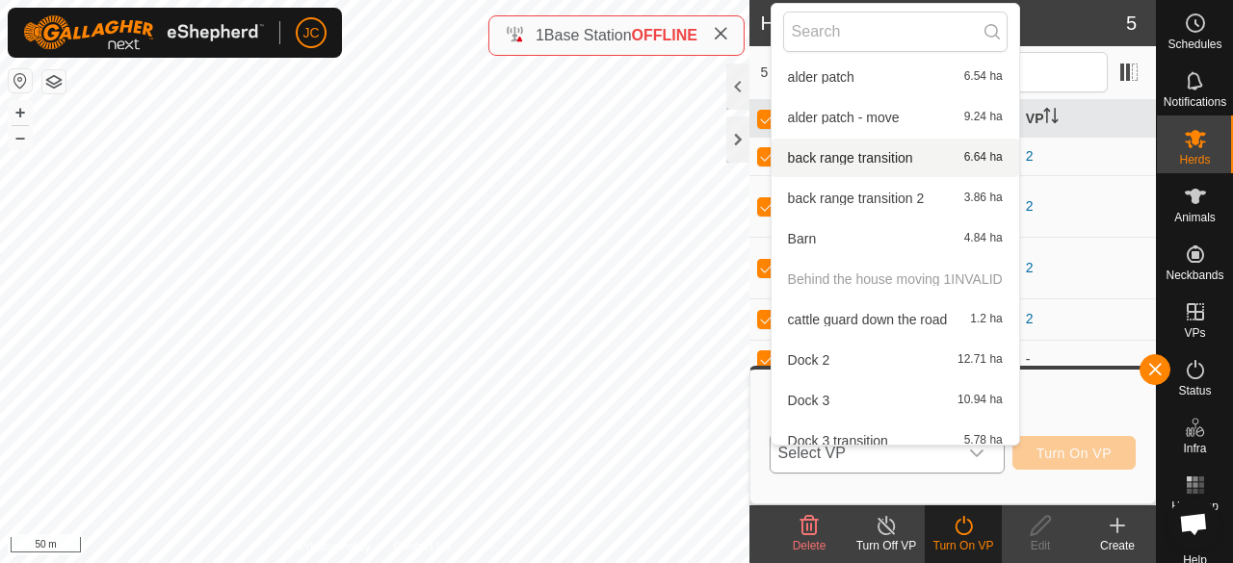
scroll to position [193, 0]
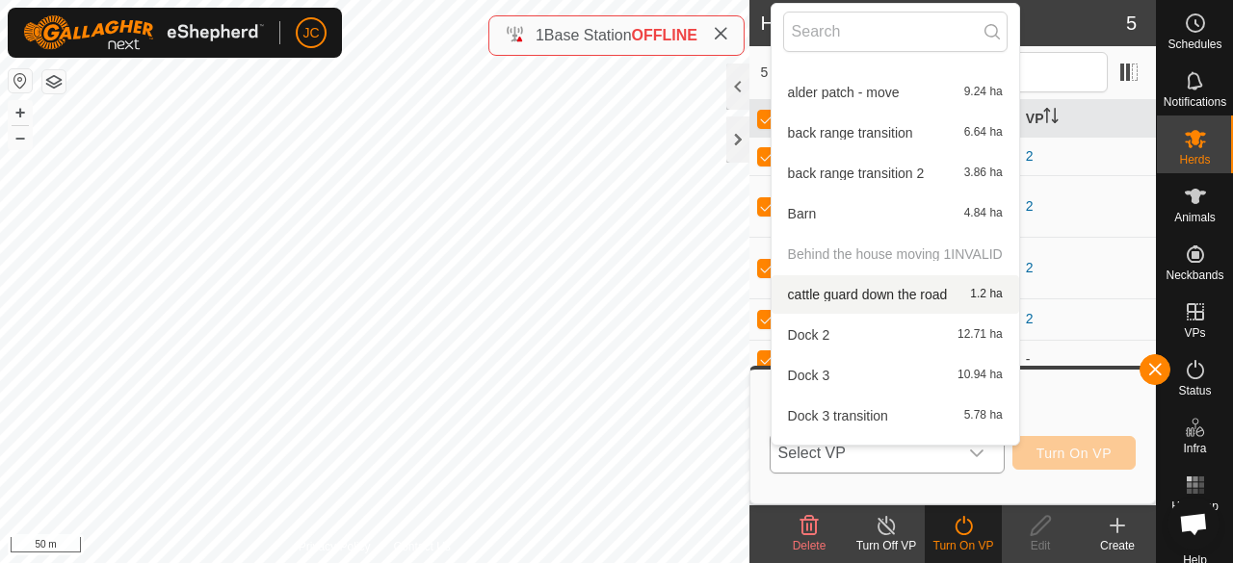
click at [872, 255] on p-selectitem "Behind the house moving 1 INVALID" at bounding box center [894, 254] width 247 height 39
click at [871, 255] on p-selectitem "Behind the house moving 1 INVALID" at bounding box center [894, 254] width 247 height 39
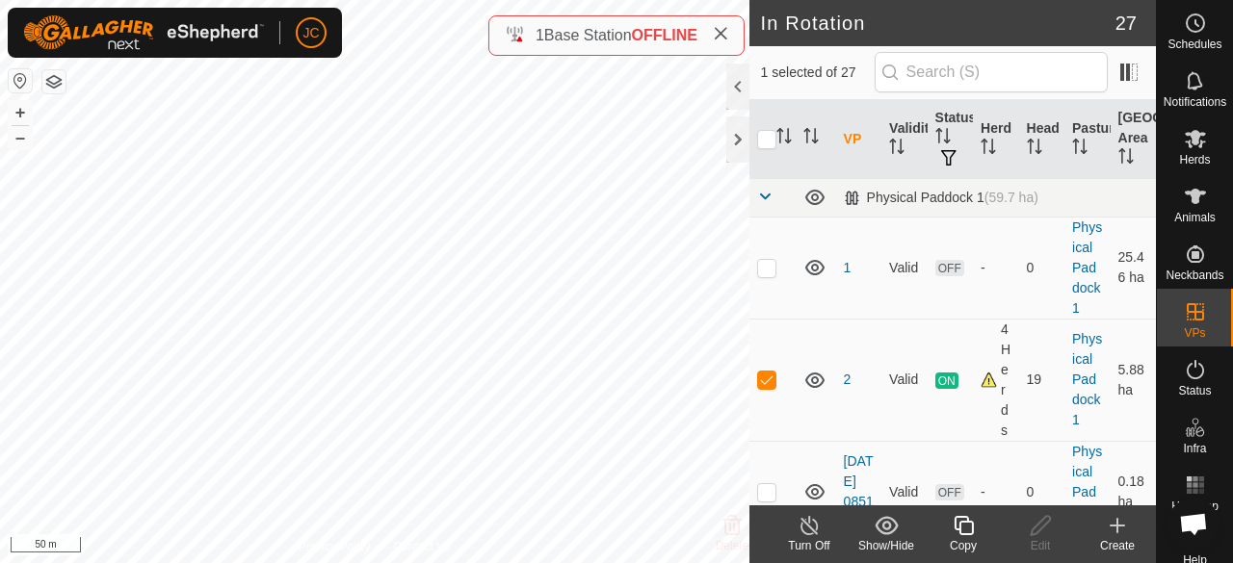
checkbox input "false"
checkbox input "true"
click at [1032, 519] on icon at bounding box center [1040, 525] width 24 height 23
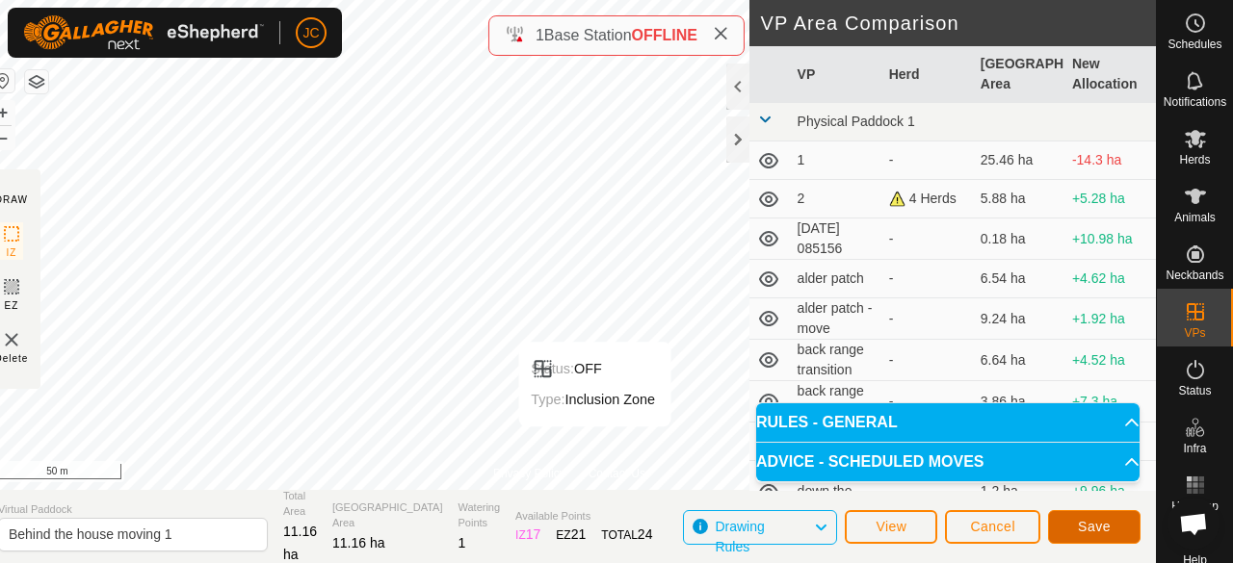
click at [1119, 532] on button "Save" at bounding box center [1094, 527] width 92 height 34
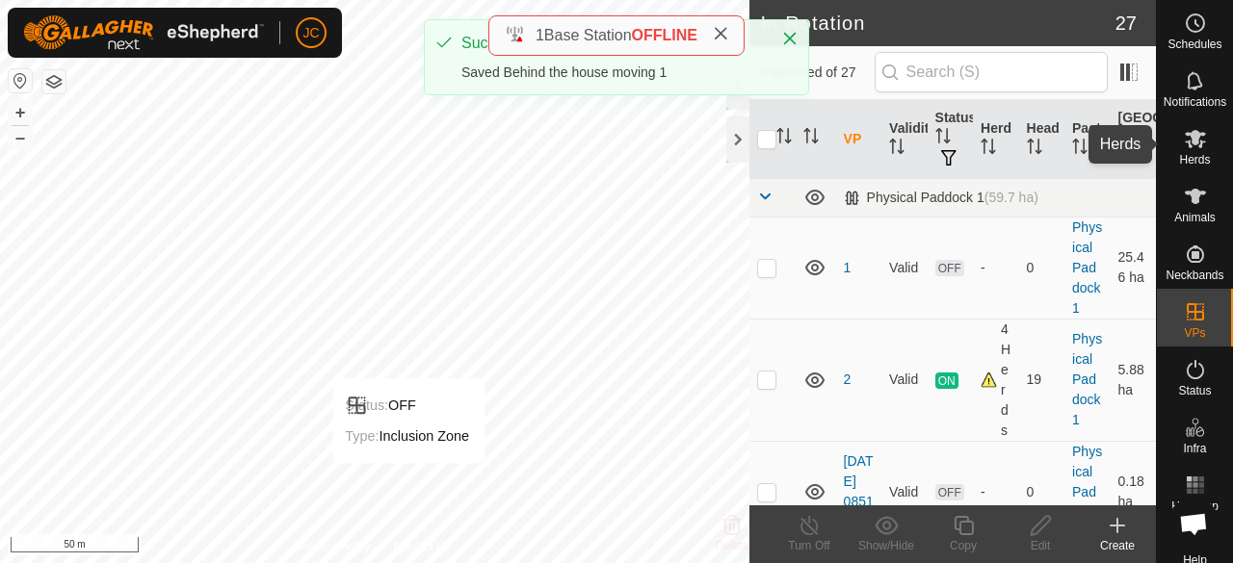
drag, startPoint x: 1183, startPoint y: 145, endPoint x: 1169, endPoint y: 151, distance: 15.6
click at [1184, 146] on icon at bounding box center [1194, 138] width 23 height 23
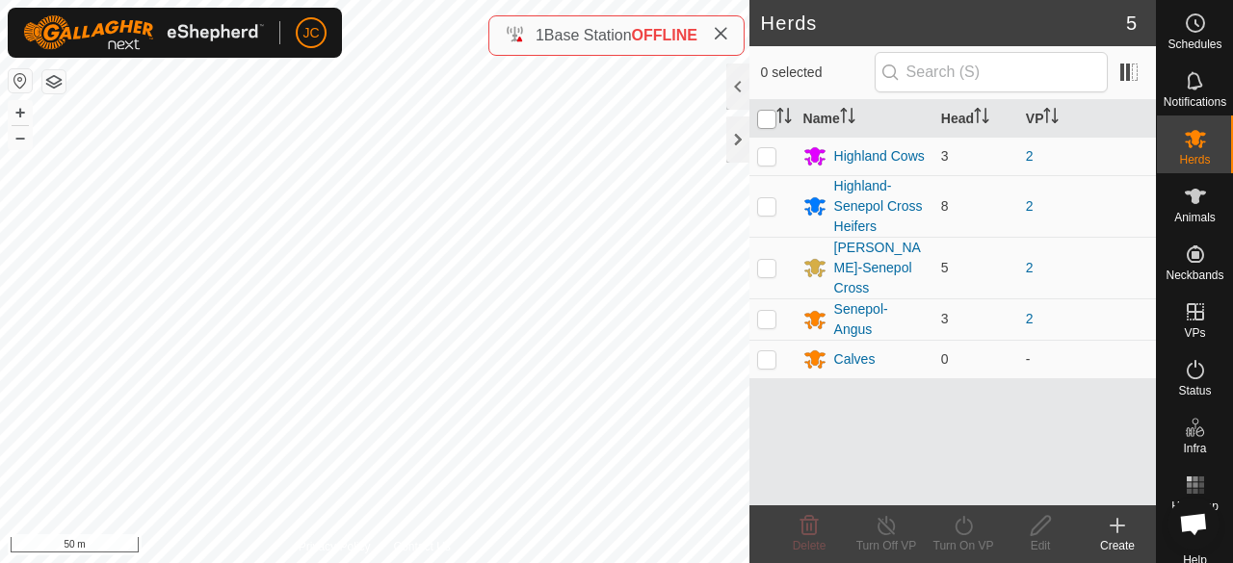
click at [765, 112] on input "checkbox" at bounding box center [766, 119] width 19 height 19
checkbox input "true"
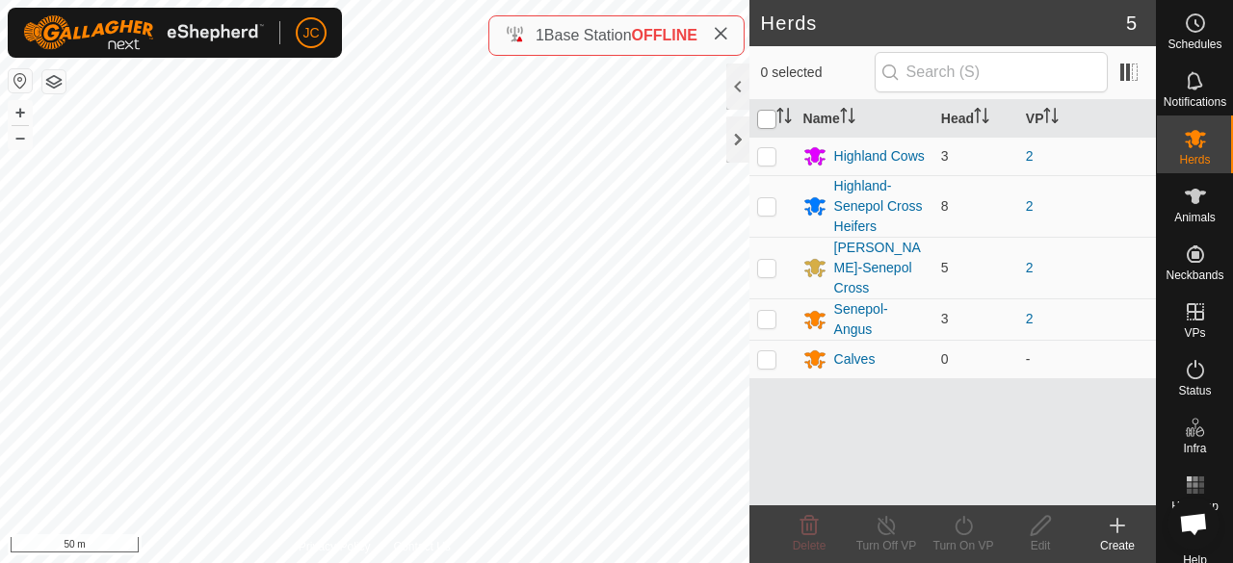
checkbox input "true"
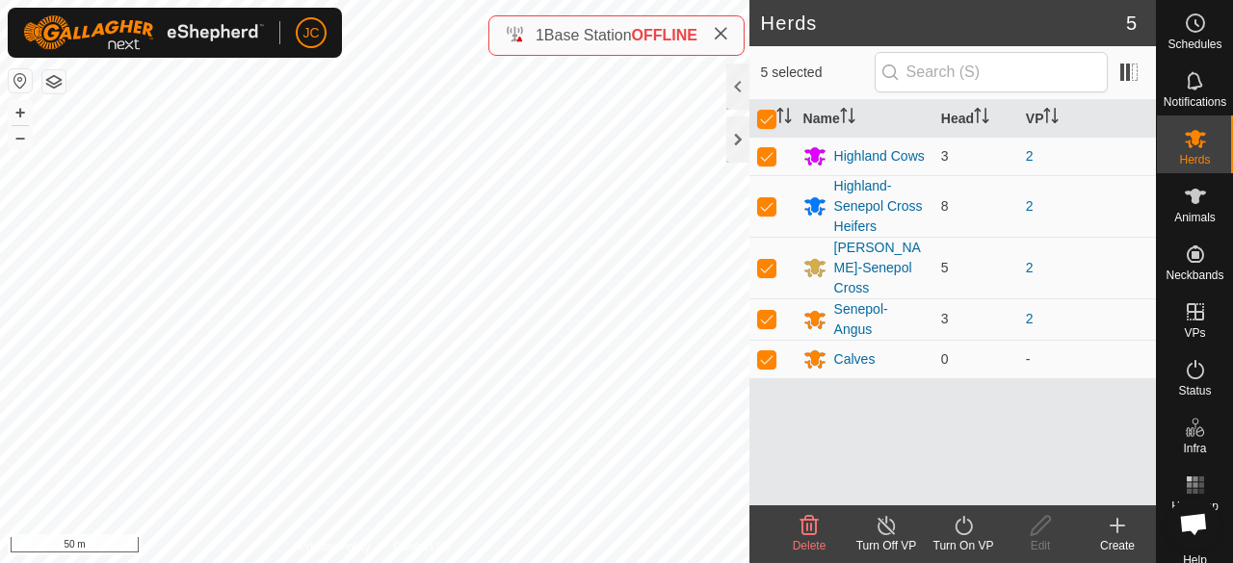
click at [948, 531] on turn-on-svg-icon at bounding box center [962, 525] width 77 height 23
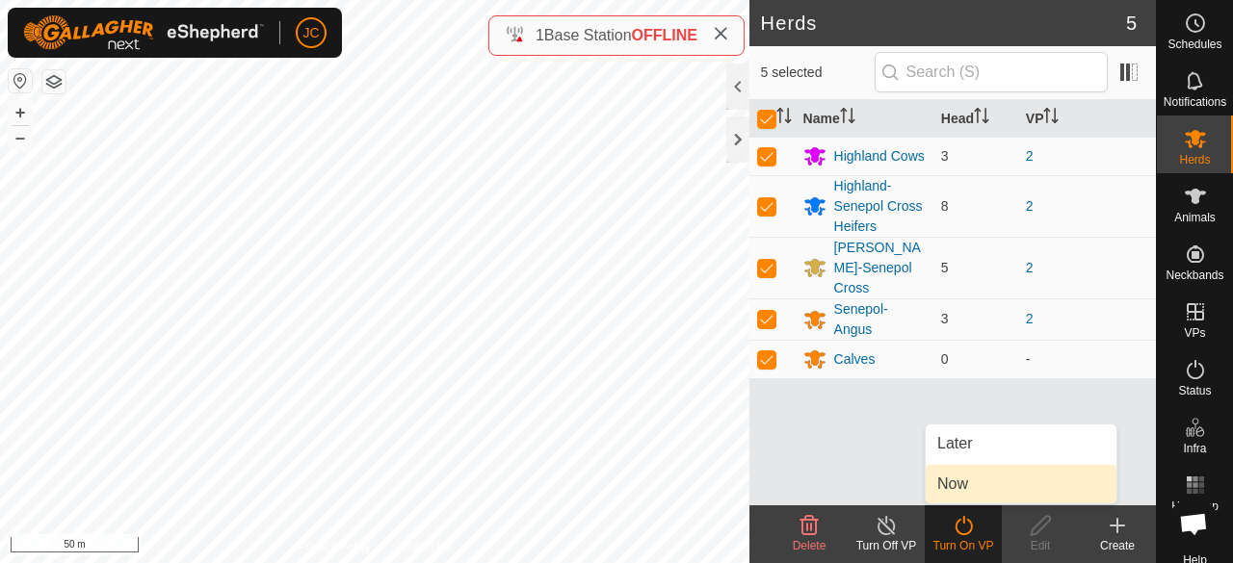
click at [965, 475] on link "Now" at bounding box center [1020, 484] width 191 height 39
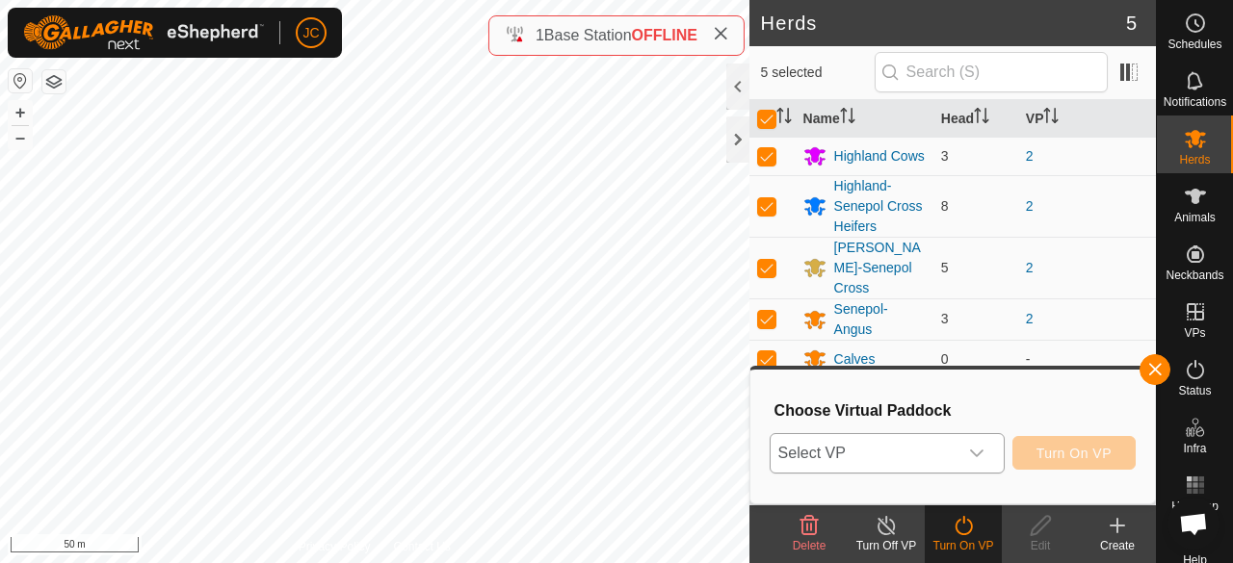
click at [934, 455] on span "Select VP" at bounding box center [863, 453] width 187 height 39
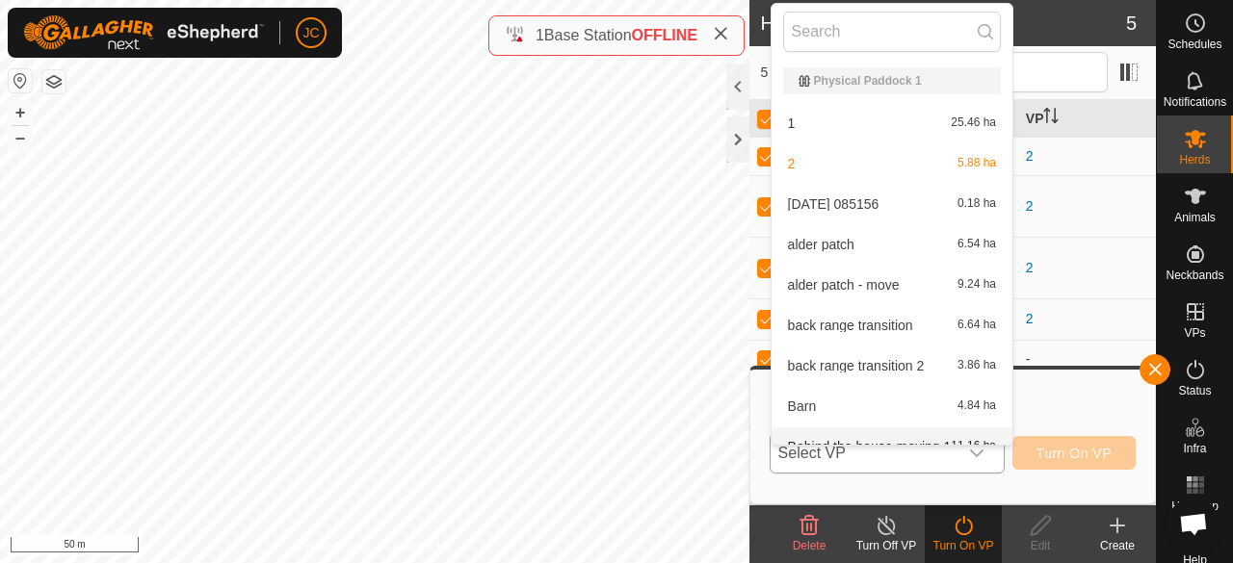
scroll to position [21, 0]
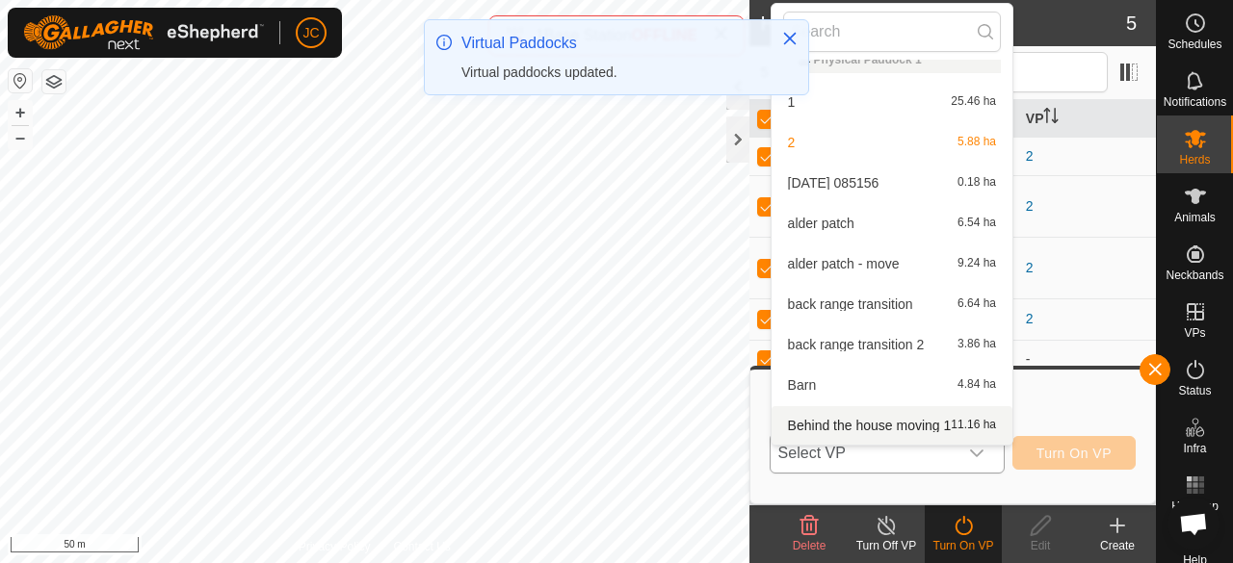
click at [872, 417] on li "Behind the house moving 1 11.16 ha" at bounding box center [891, 425] width 241 height 39
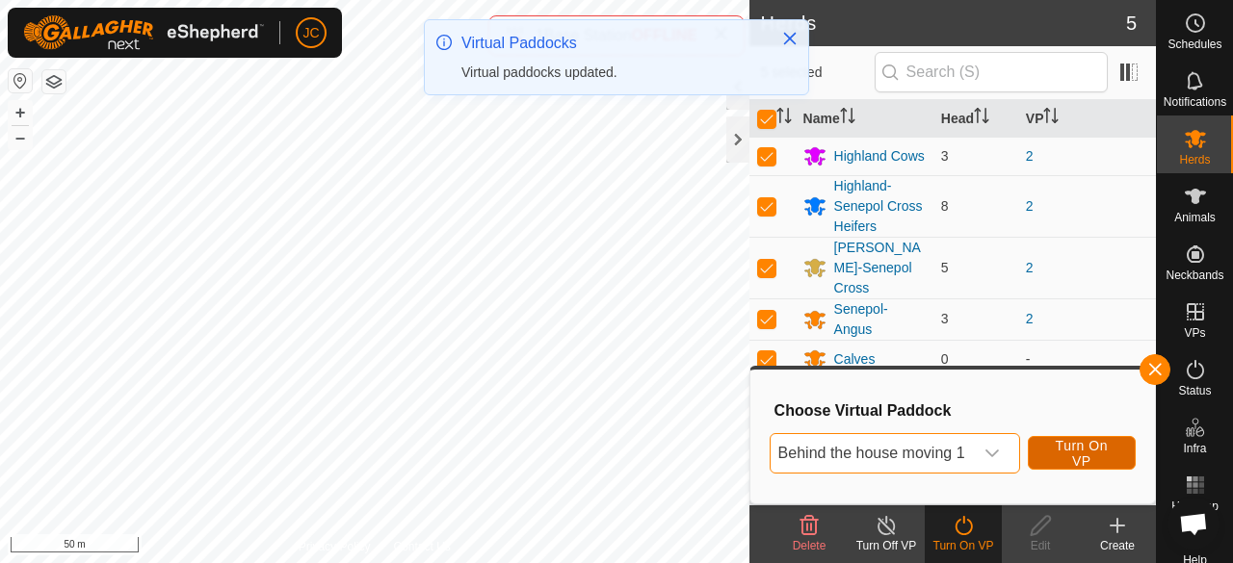
click at [1065, 452] on span "Turn On VP" at bounding box center [1082, 453] width 60 height 31
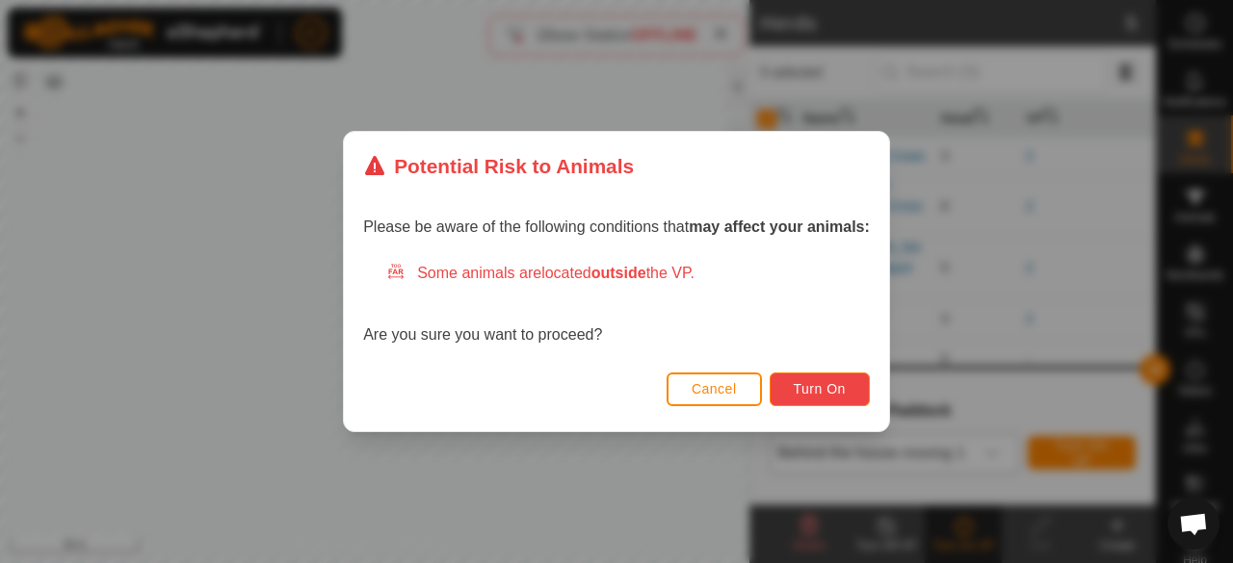
click at [801, 375] on button "Turn On" at bounding box center [819, 390] width 100 height 34
